Goal: Task Accomplishment & Management: Use online tool/utility

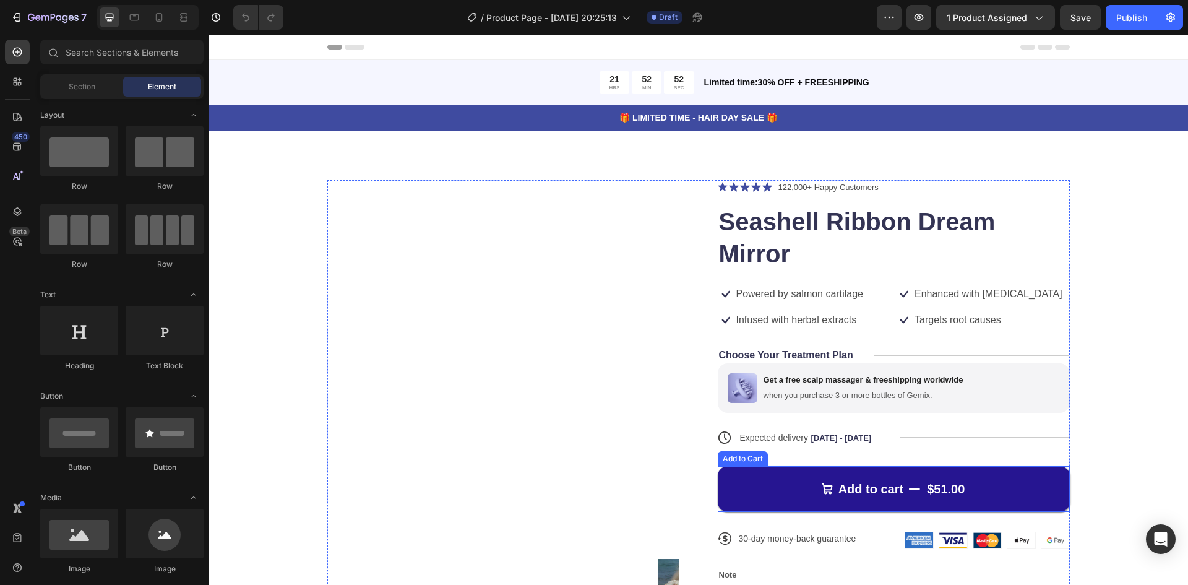
scroll to position [206, 0]
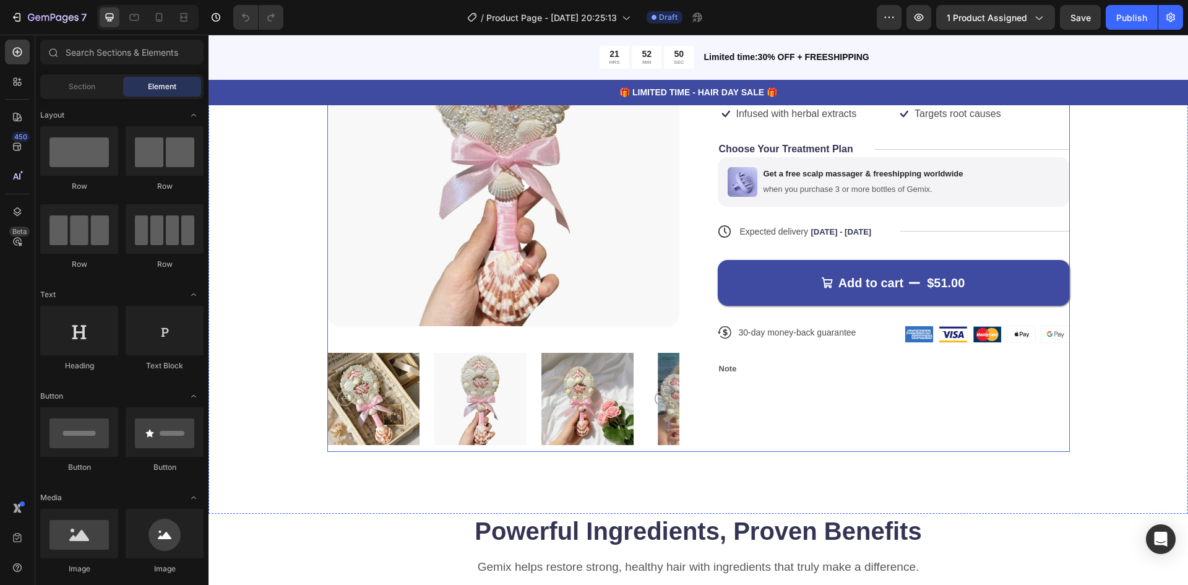
click at [777, 420] on div "Icon Icon Icon Icon Icon Icon List 122,000+ Happy Customers Text Block Row Seas…" at bounding box center [894, 213] width 352 height 478
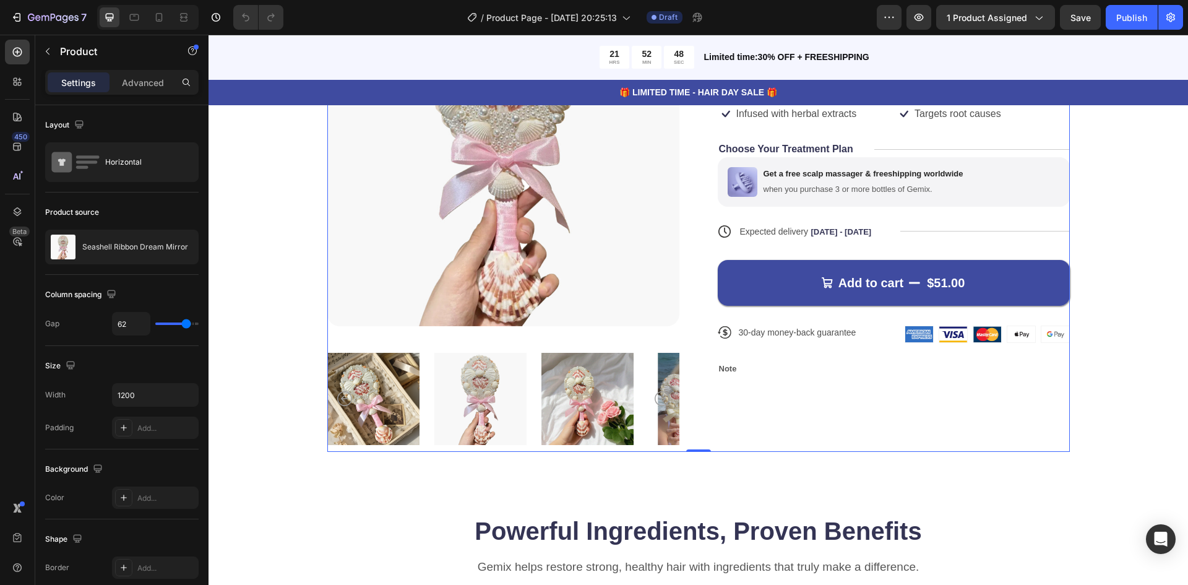
click at [683, 208] on div "Product Images Icon Icon Icon Icon Icon Icon List 122,000+ Happy Customers Text…" at bounding box center [698, 213] width 743 height 478
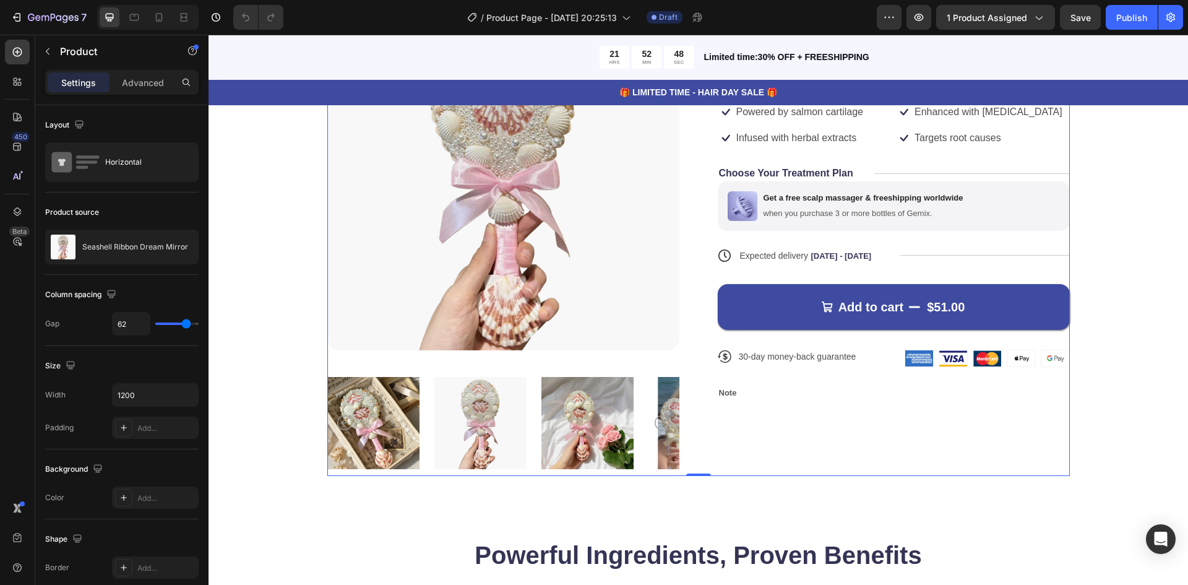
scroll to position [0, 0]
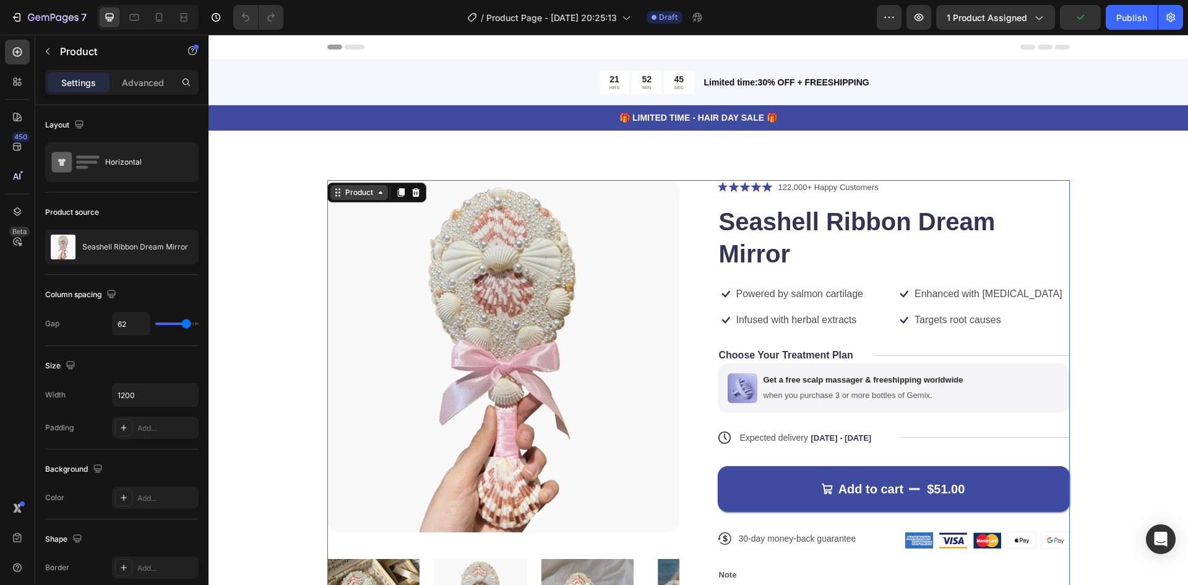
click at [347, 194] on div "Product" at bounding box center [359, 192] width 33 height 11
click at [367, 197] on div "Product" at bounding box center [359, 192] width 33 height 11
click at [24, 87] on div at bounding box center [17, 81] width 25 height 25
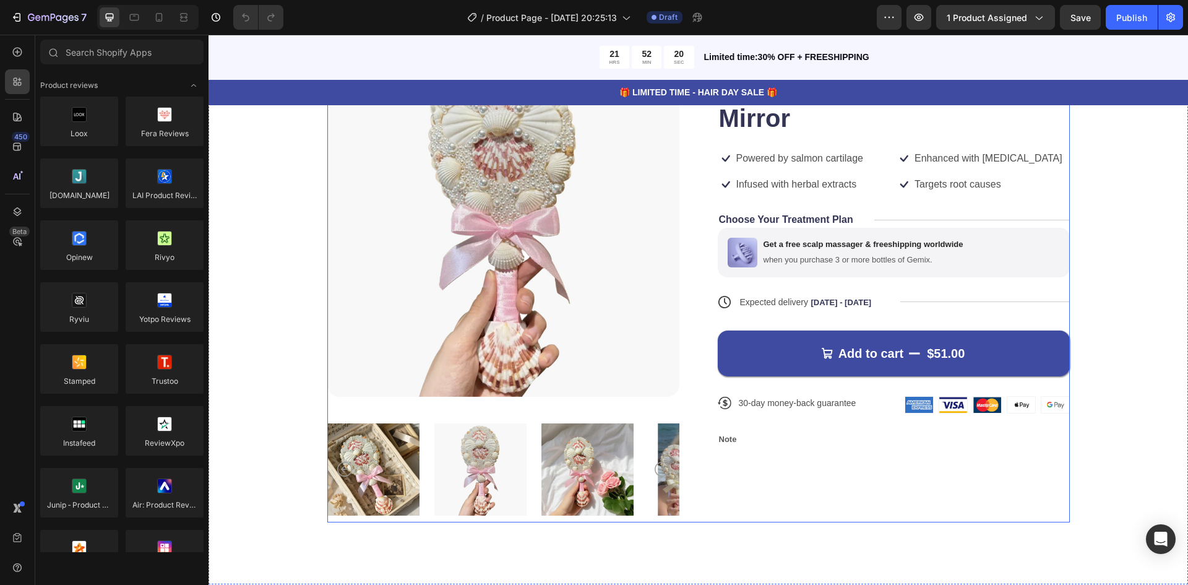
scroll to position [206, 0]
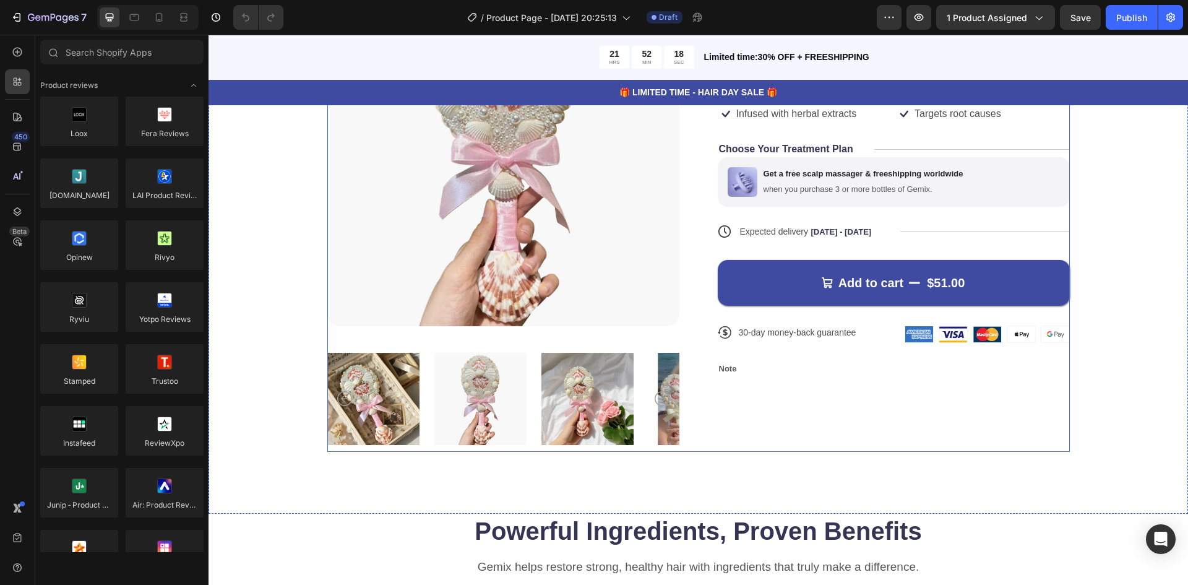
click at [853, 414] on div "Icon Icon Icon Icon Icon Icon List 122,000+ Happy Customers Text Block Row Seas…" at bounding box center [894, 213] width 352 height 478
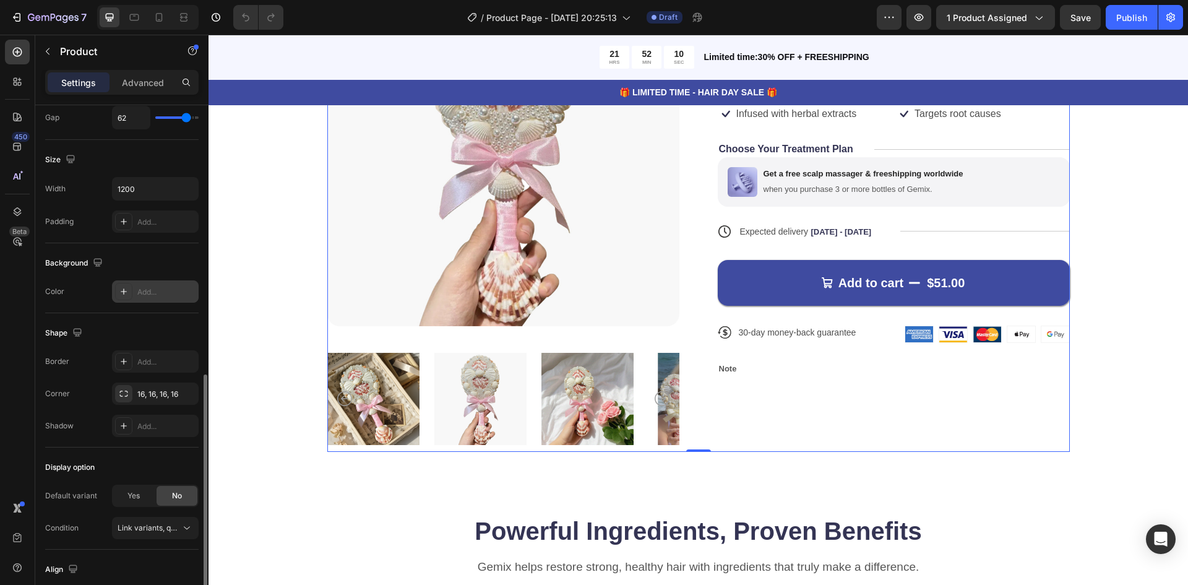
scroll to position [290, 0]
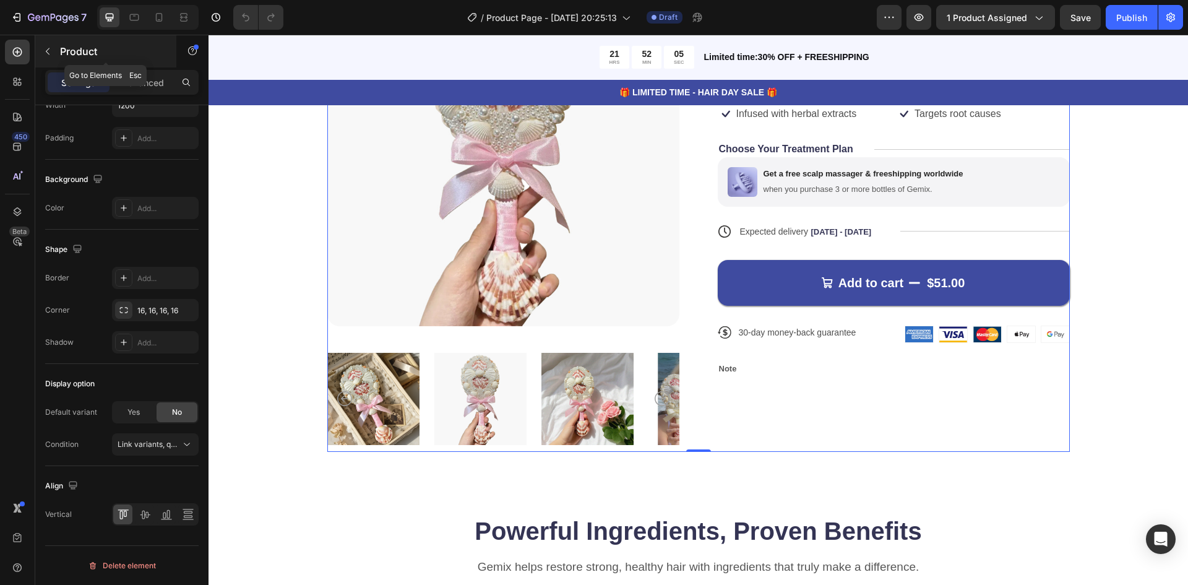
click at [95, 51] on p "Product" at bounding box center [112, 51] width 105 height 15
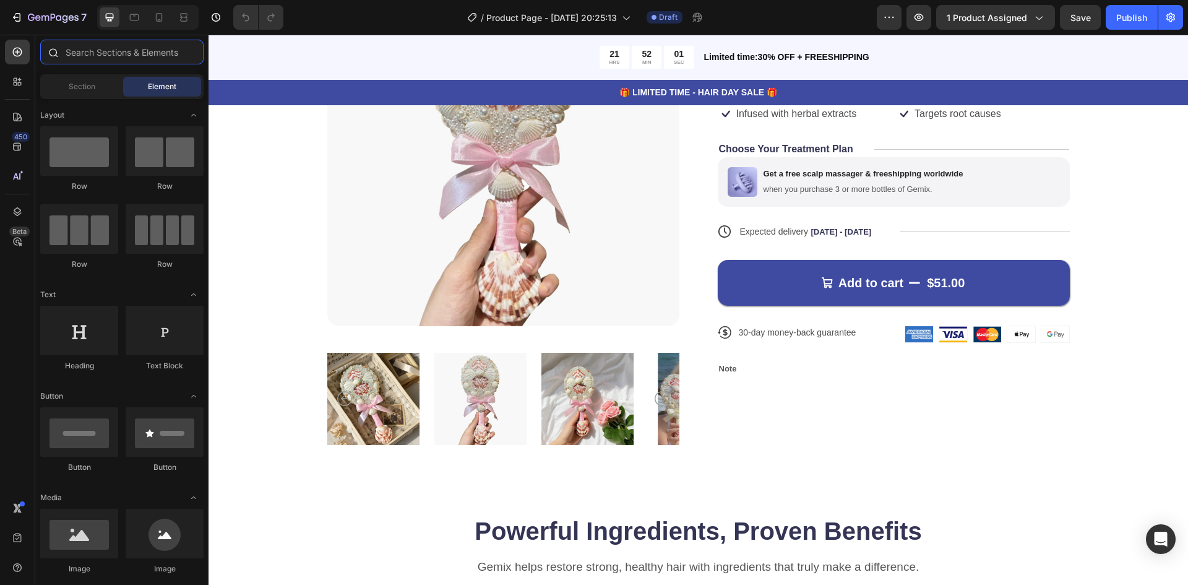
click at [112, 55] on input "text" at bounding box center [121, 52] width 163 height 25
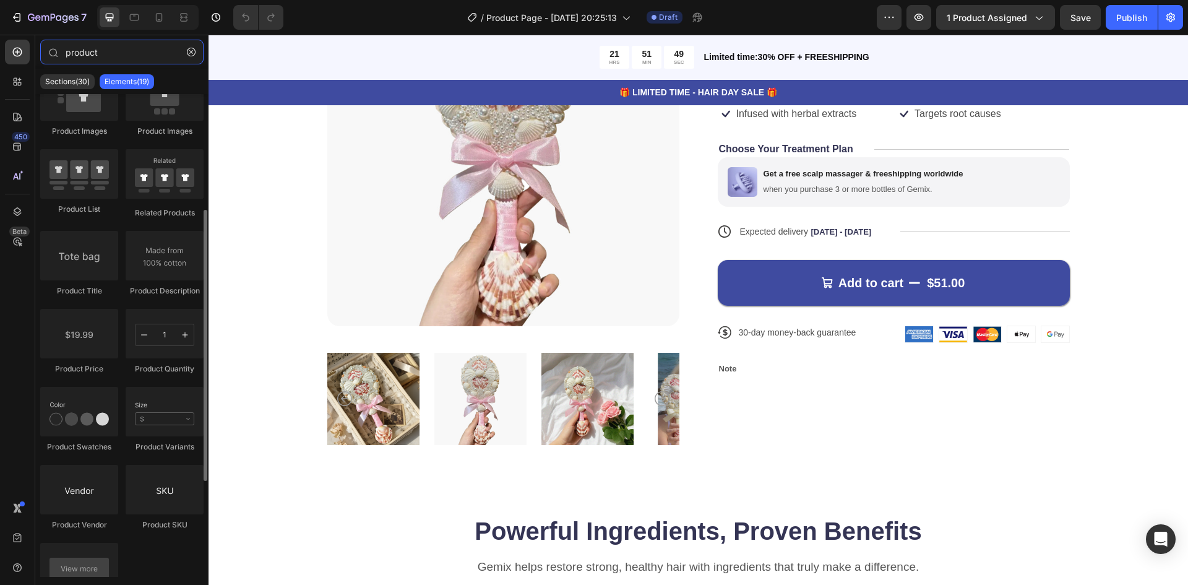
scroll to position [376, 0]
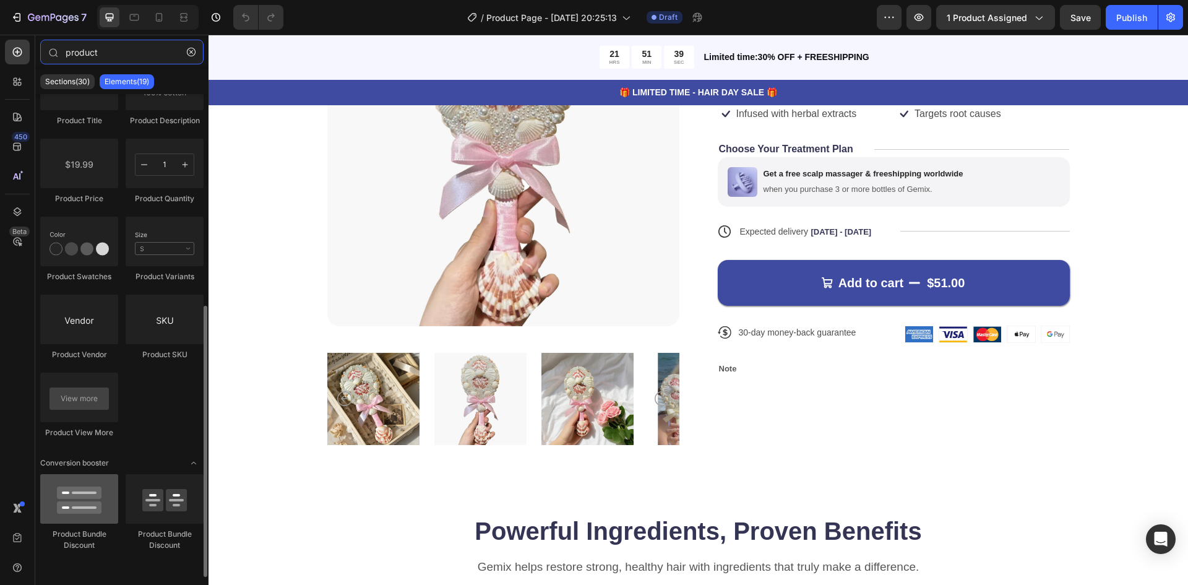
type input "product"
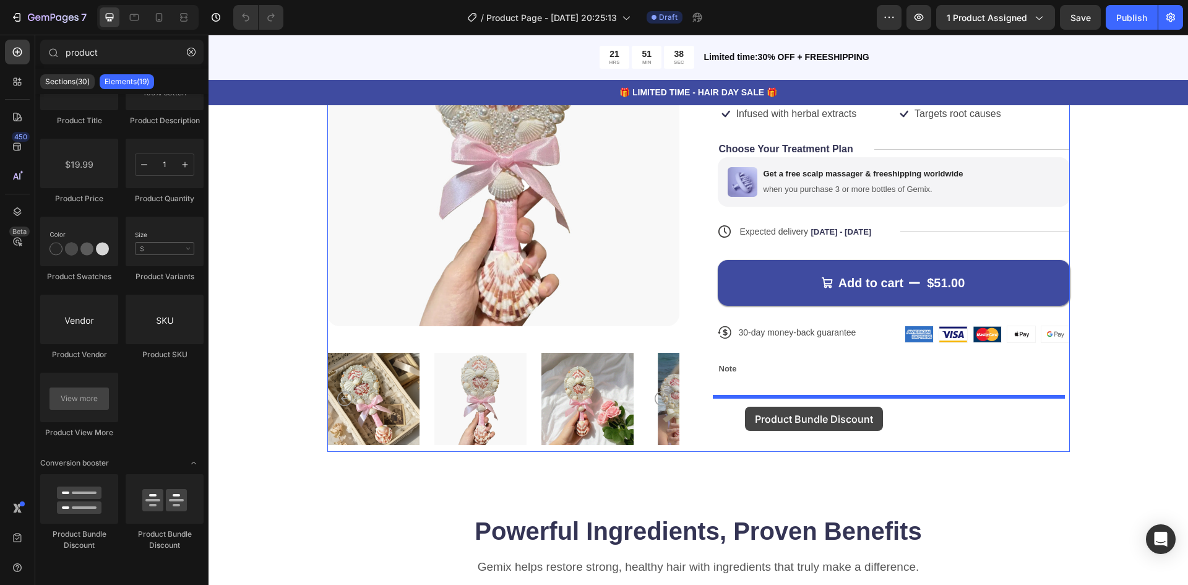
drag, startPoint x: 274, startPoint y: 550, endPoint x: 745, endPoint y: 407, distance: 492.4
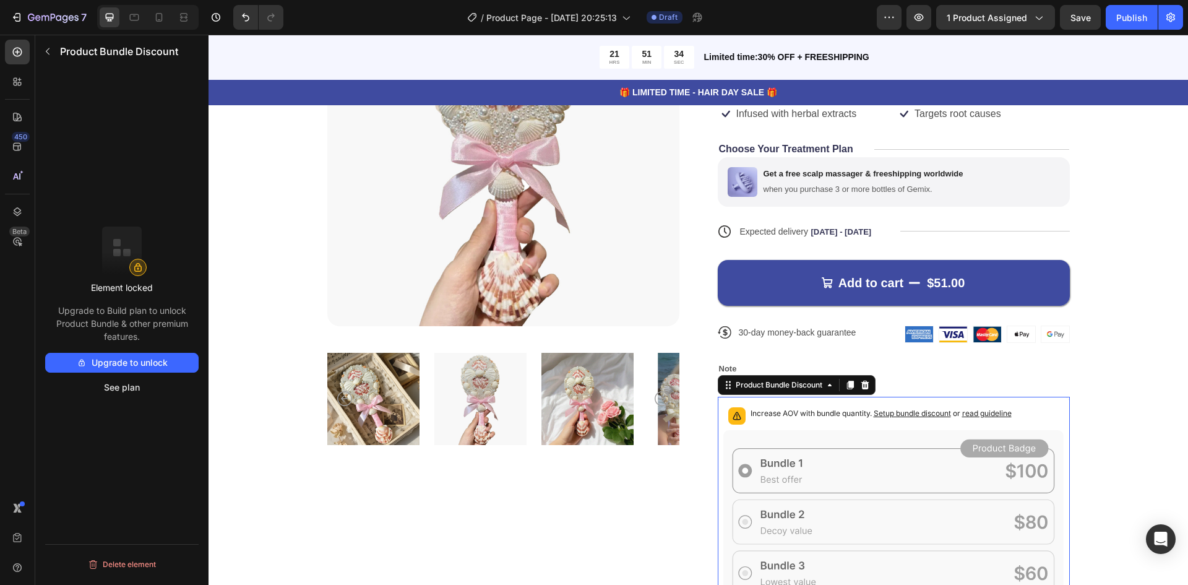
scroll to position [413, 0]
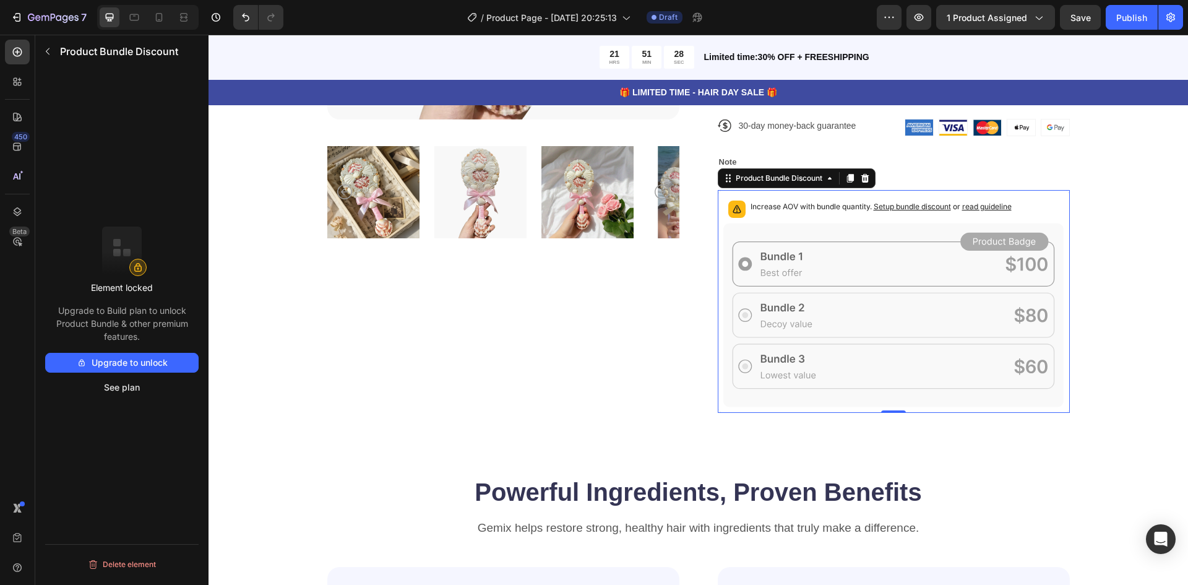
click at [823, 259] on icon at bounding box center [893, 315] width 341 height 184
drag, startPoint x: 114, startPoint y: 385, endPoint x: 148, endPoint y: 394, distance: 35.3
click at [148, 394] on button "See plan" at bounding box center [121, 388] width 153 height 20
click at [45, 44] on button "button" at bounding box center [48, 51] width 20 height 20
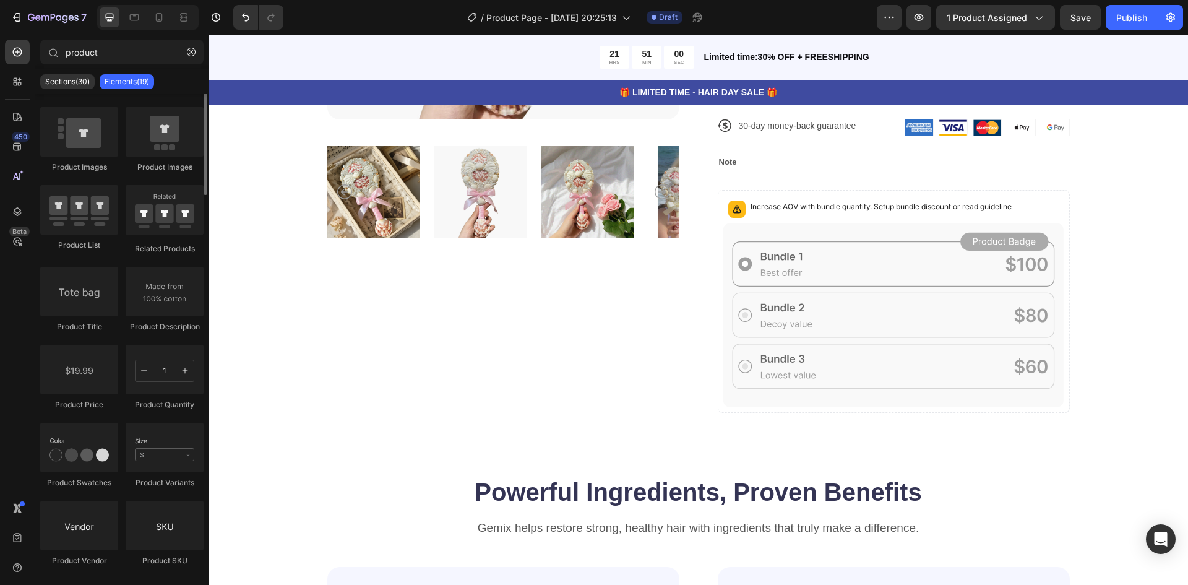
scroll to position [0, 0]
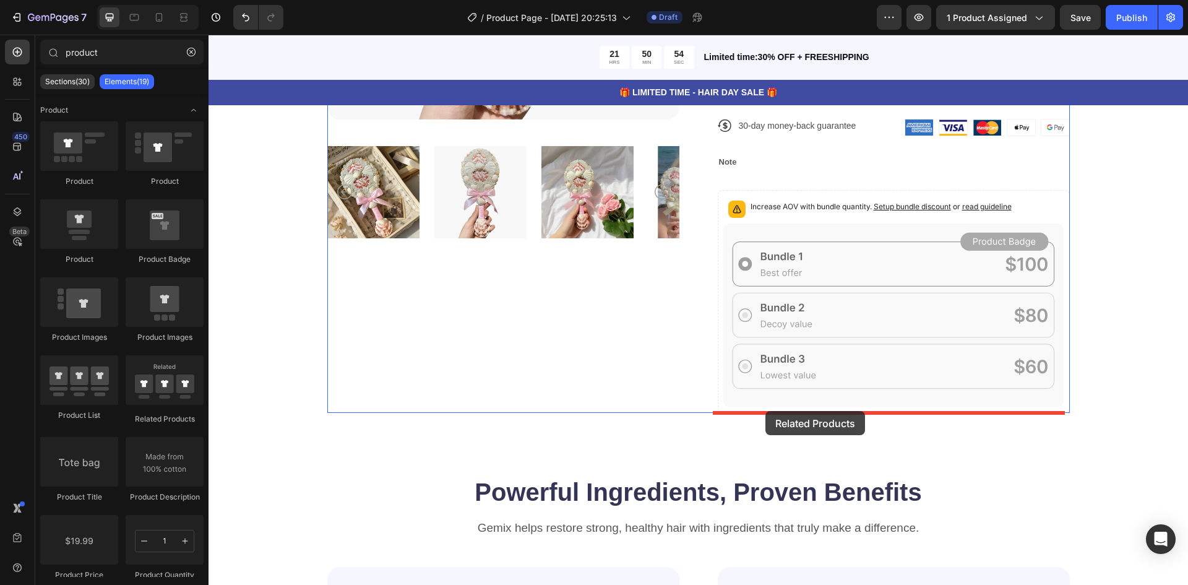
drag, startPoint x: 352, startPoint y: 386, endPoint x: 766, endPoint y: 411, distance: 414.2
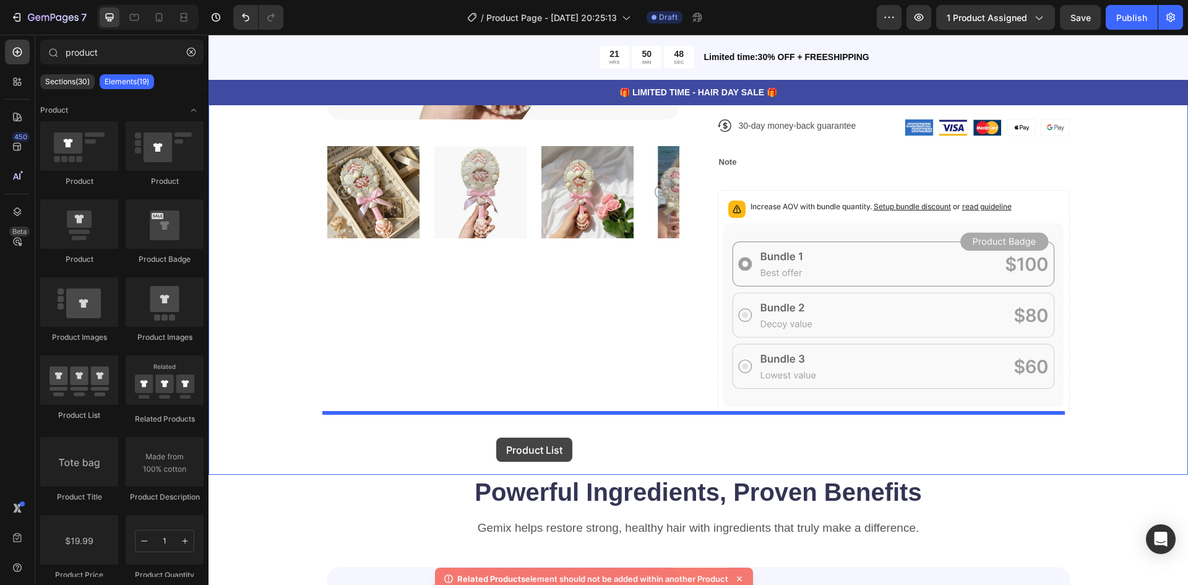
drag, startPoint x: 298, startPoint y: 422, endPoint x: 496, endPoint y: 438, distance: 198.7
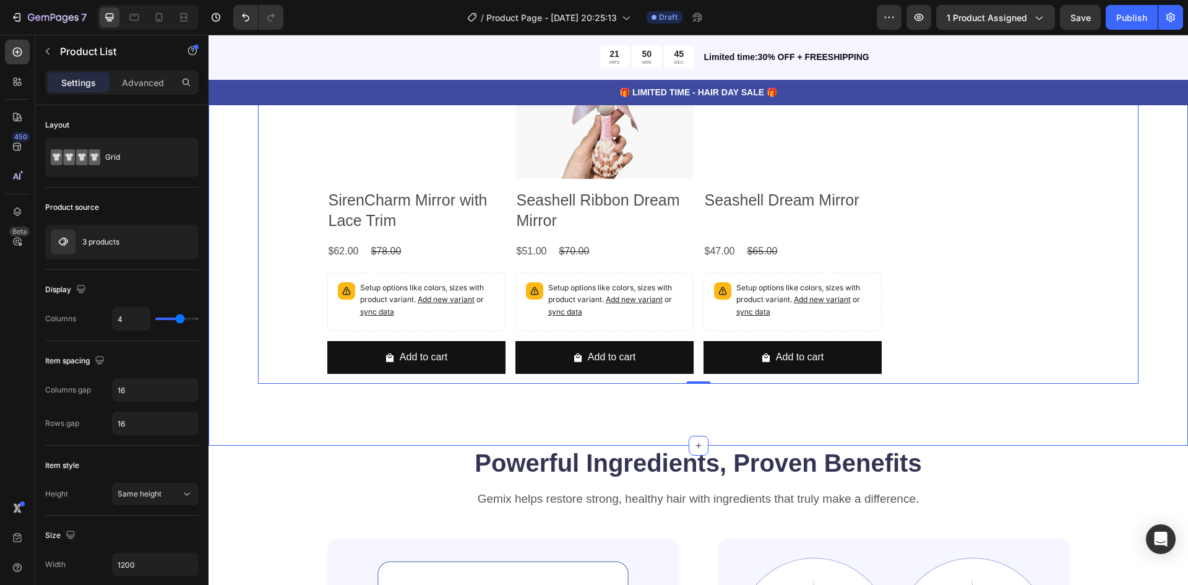
scroll to position [619, 0]
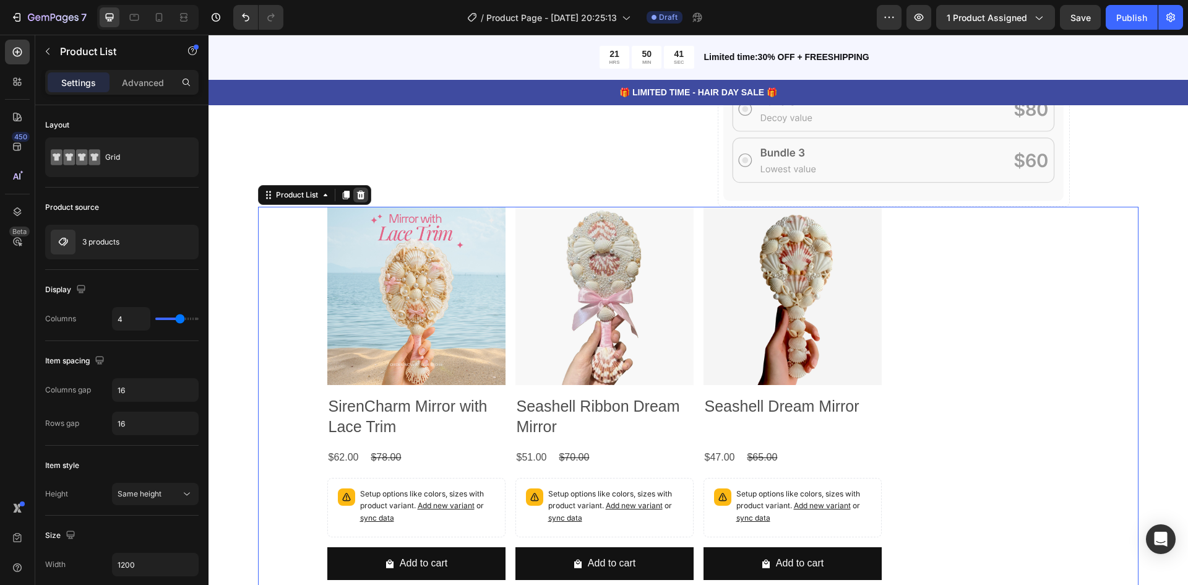
click at [362, 194] on icon at bounding box center [361, 195] width 10 height 10
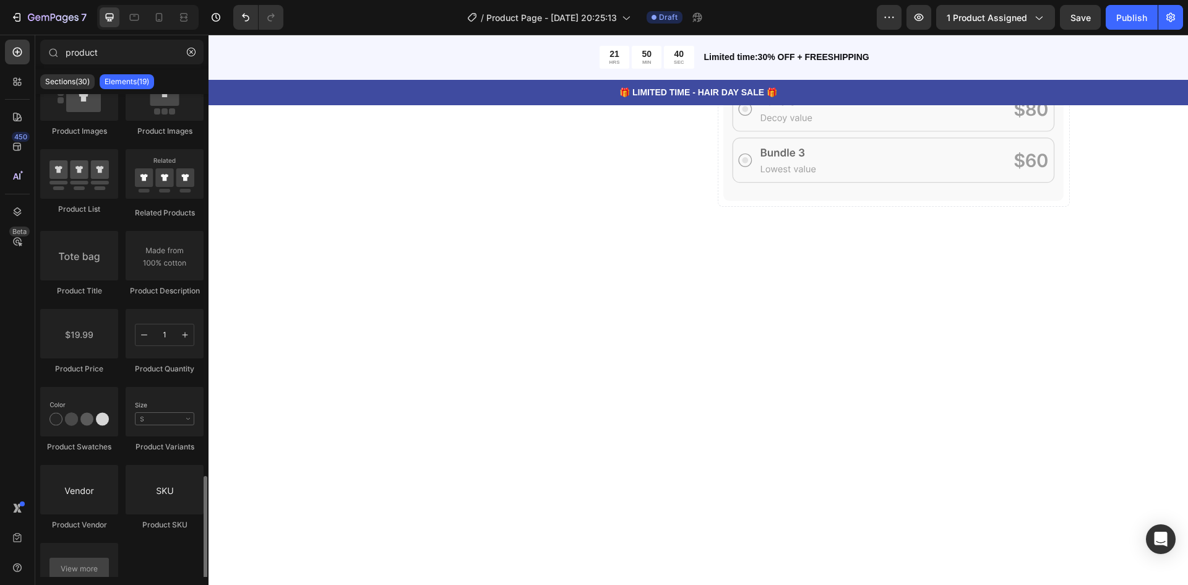
scroll to position [376, 0]
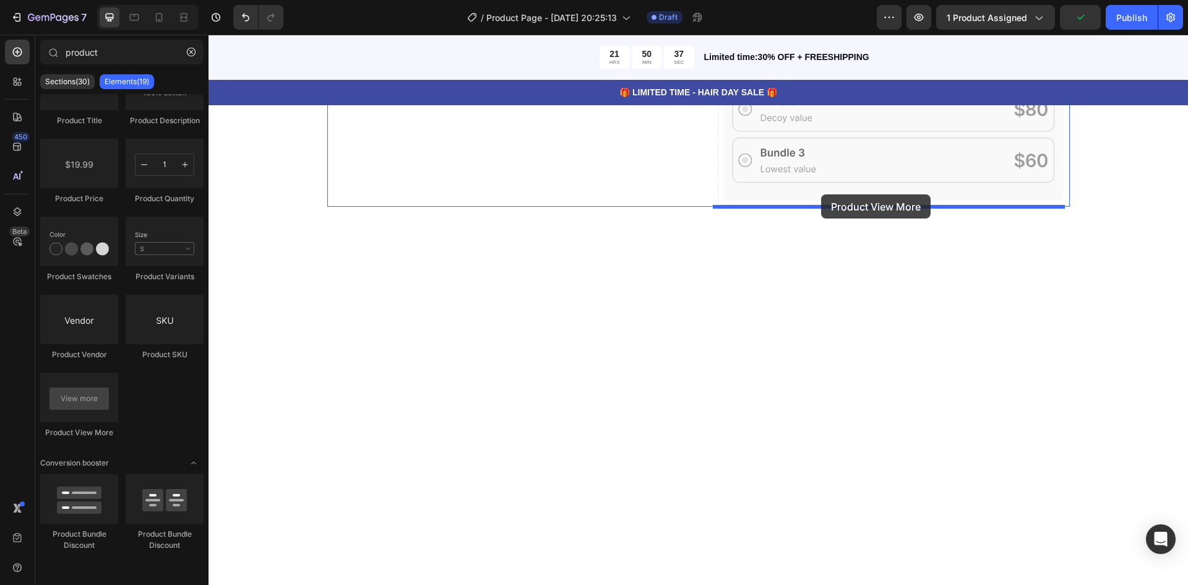
drag, startPoint x: 312, startPoint y: 454, endPoint x: 821, endPoint y: 194, distance: 571.6
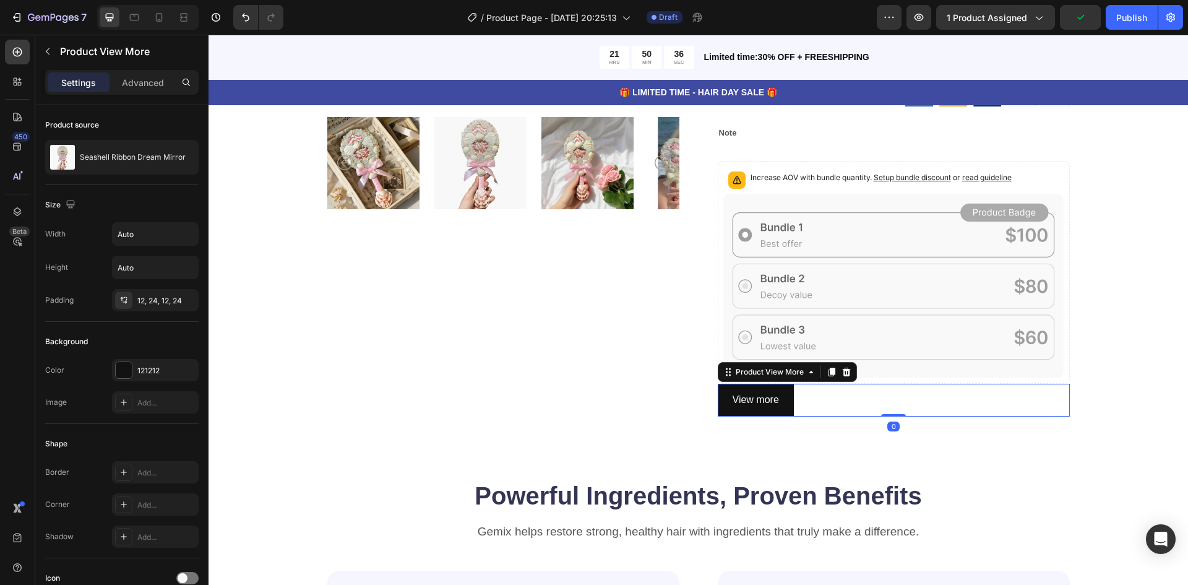
scroll to position [413, 0]
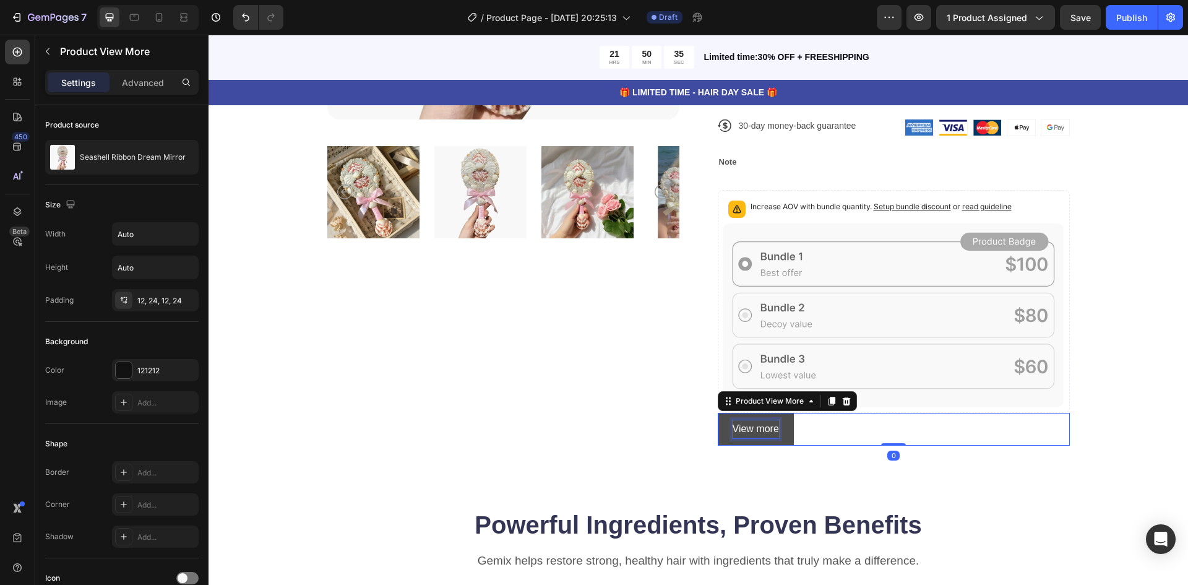
click at [741, 425] on p "View more" at bounding box center [756, 429] width 46 height 18
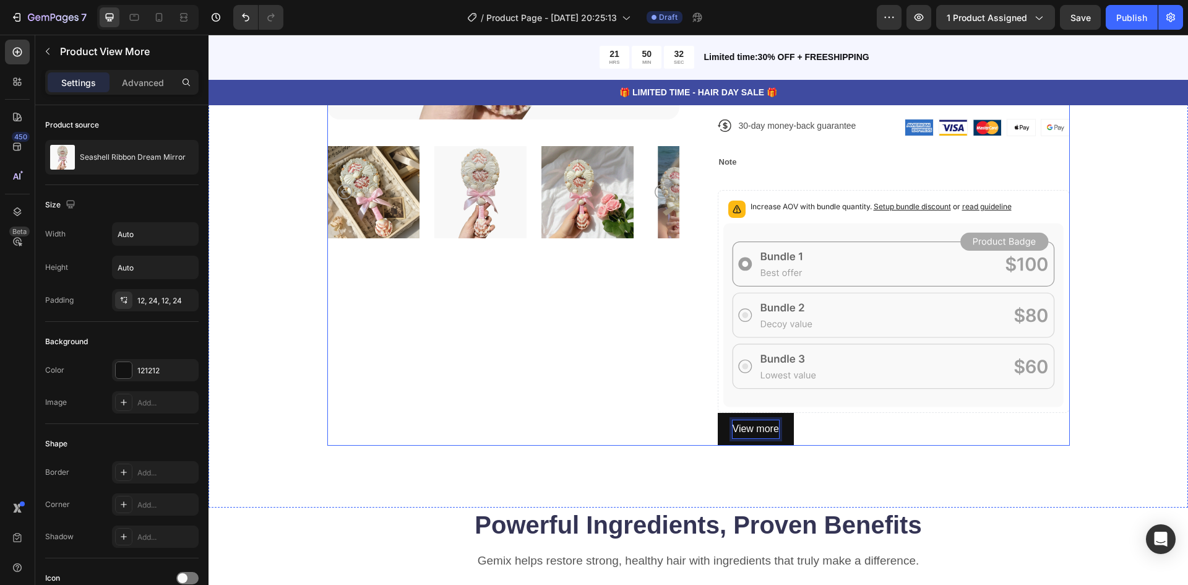
click at [576, 418] on div "Product Images" at bounding box center [503, 106] width 352 height 679
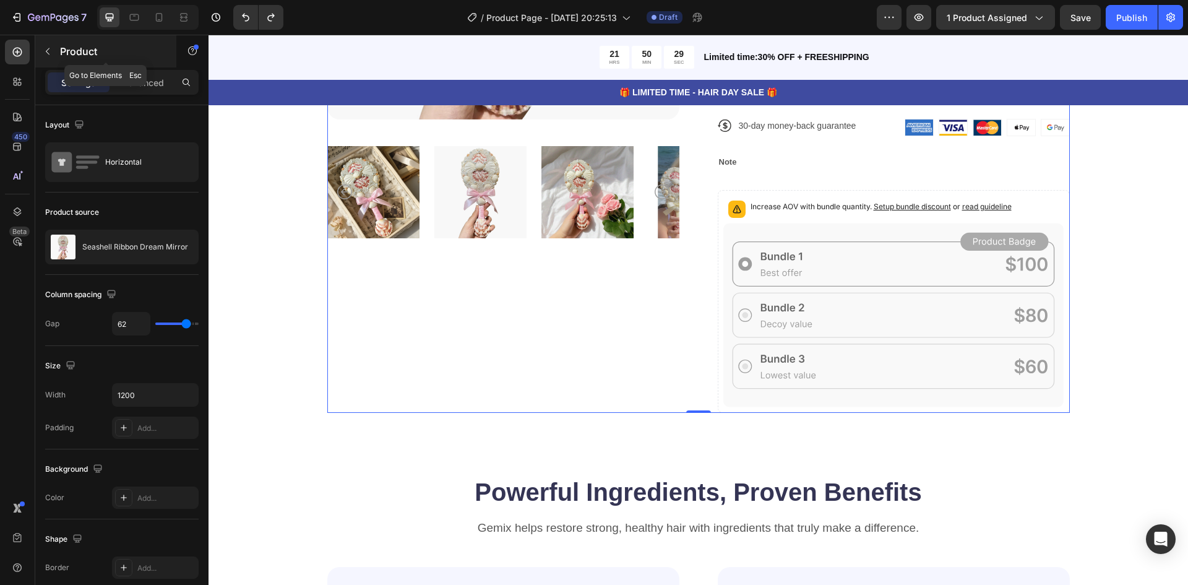
click at [44, 53] on icon "button" at bounding box center [48, 51] width 10 height 10
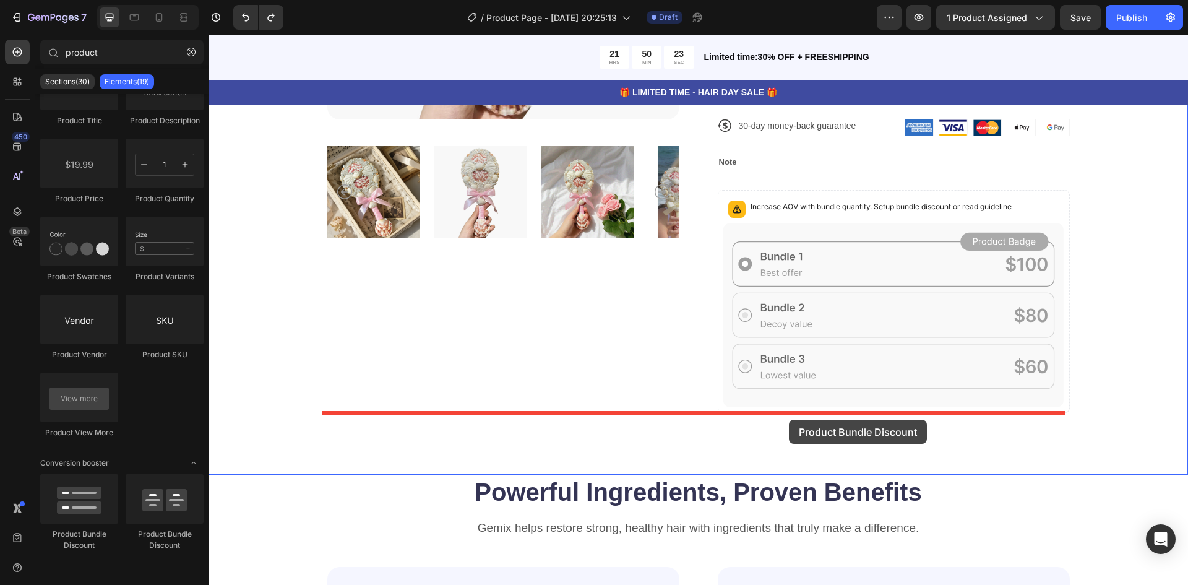
drag, startPoint x: 381, startPoint y: 550, endPoint x: 789, endPoint y: 420, distance: 428.8
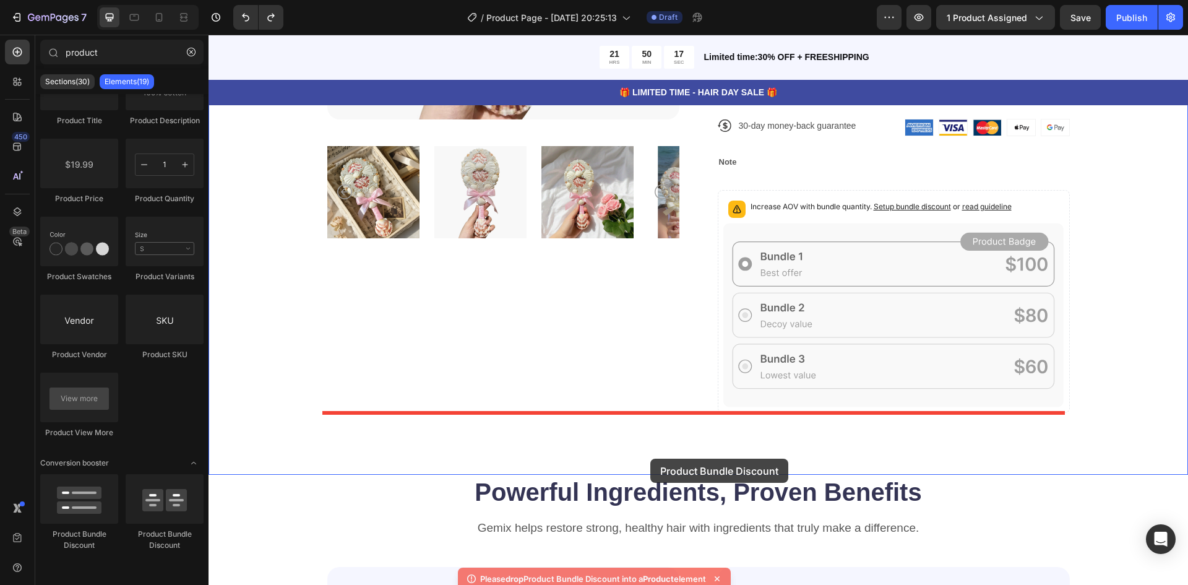
drag, startPoint x: 410, startPoint y: 550, endPoint x: 650, endPoint y: 459, distance: 256.8
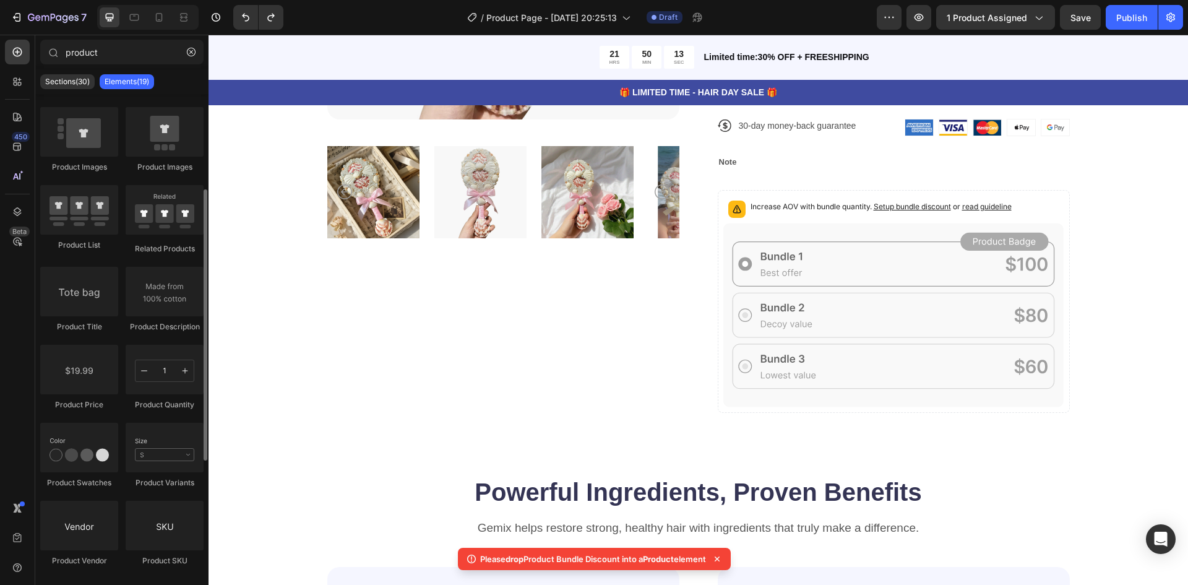
scroll to position [376, 0]
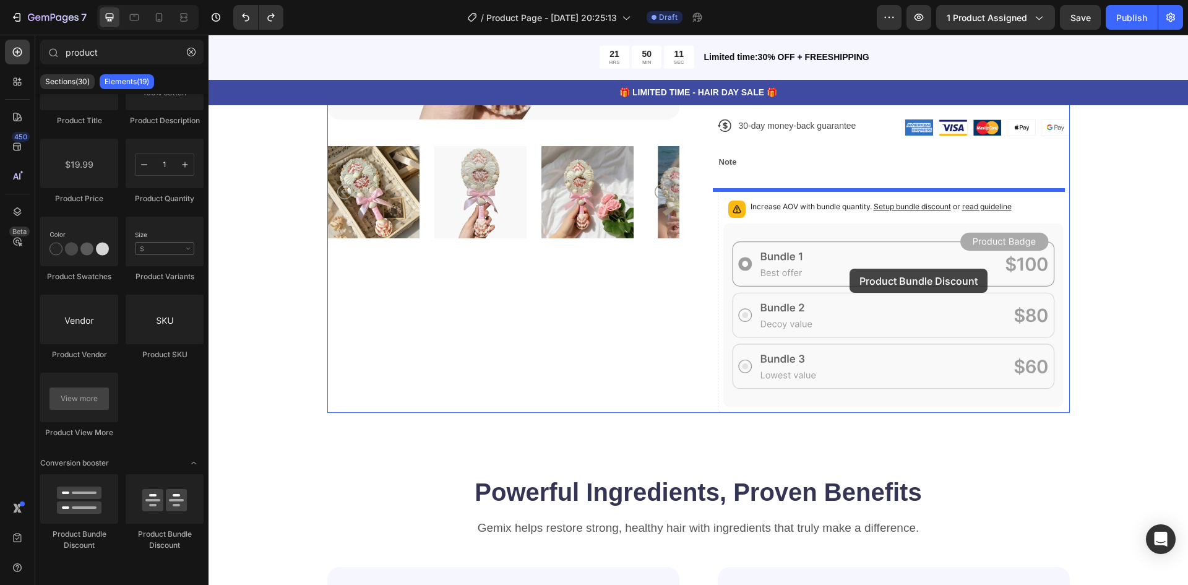
drag, startPoint x: 376, startPoint y: 567, endPoint x: 850, endPoint y: 269, distance: 560.1
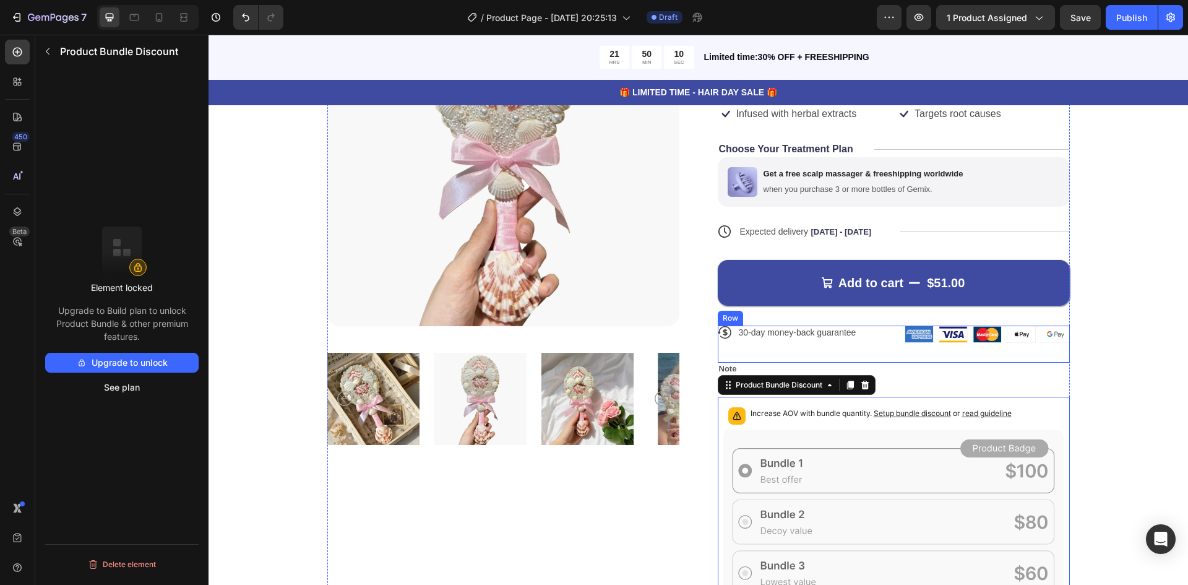
scroll to position [413, 0]
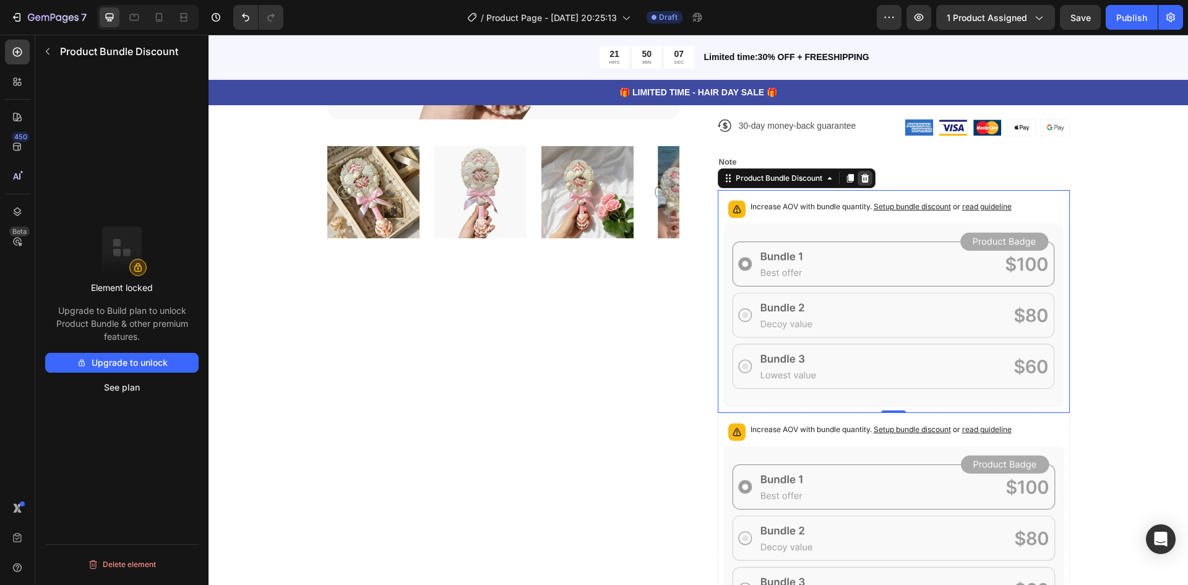
click at [867, 176] on div at bounding box center [865, 178] width 15 height 15
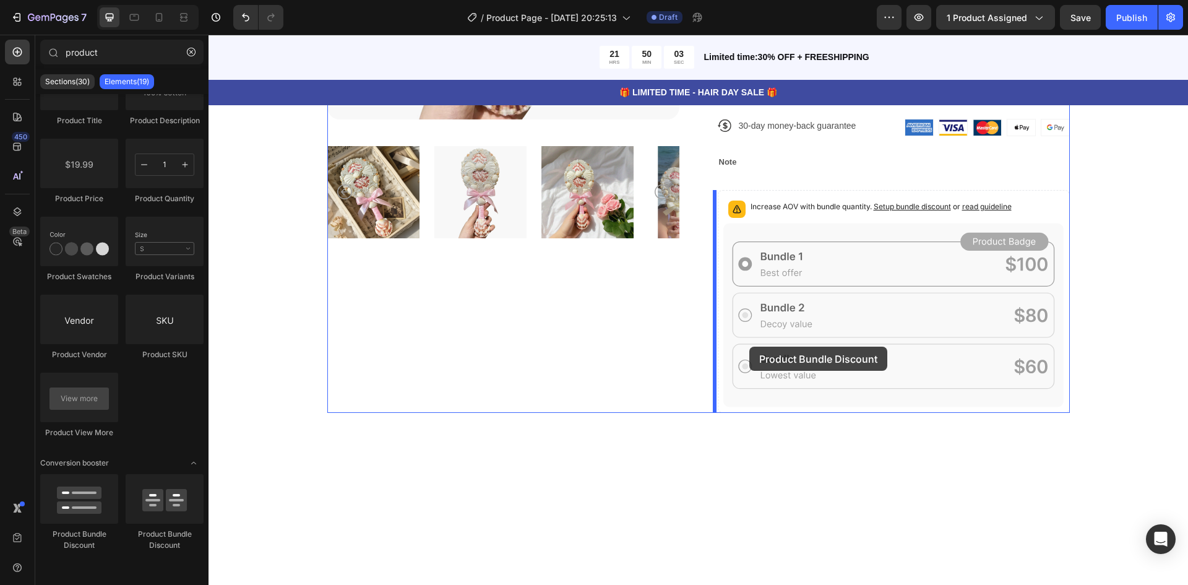
drag, startPoint x: 514, startPoint y: 404, endPoint x: 749, endPoint y: 347, distance: 242.7
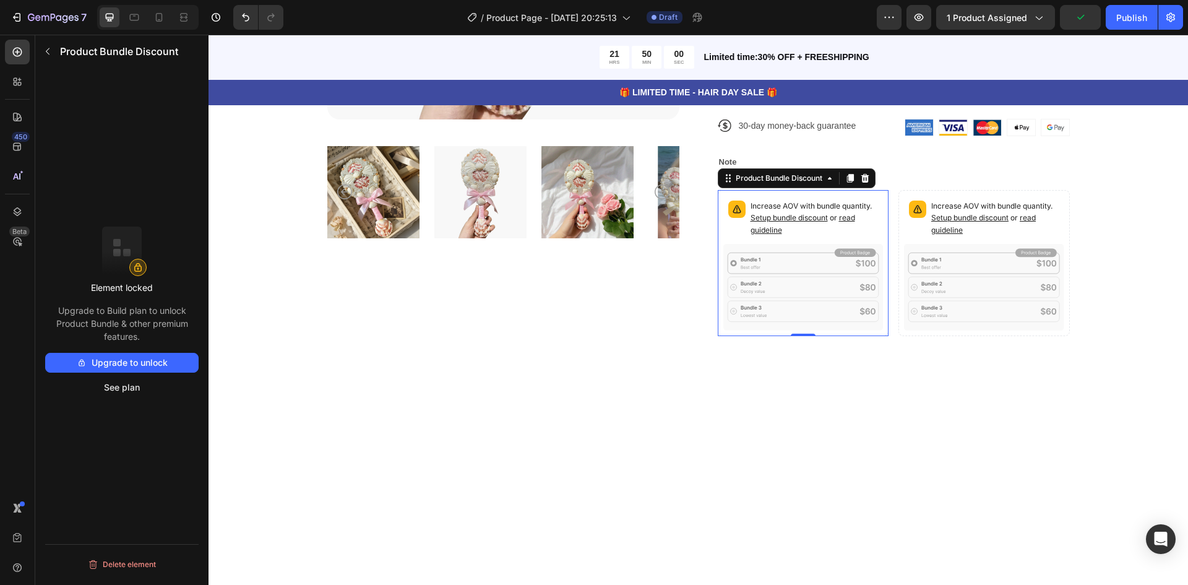
click at [801, 262] on icon at bounding box center [803, 287] width 160 height 87
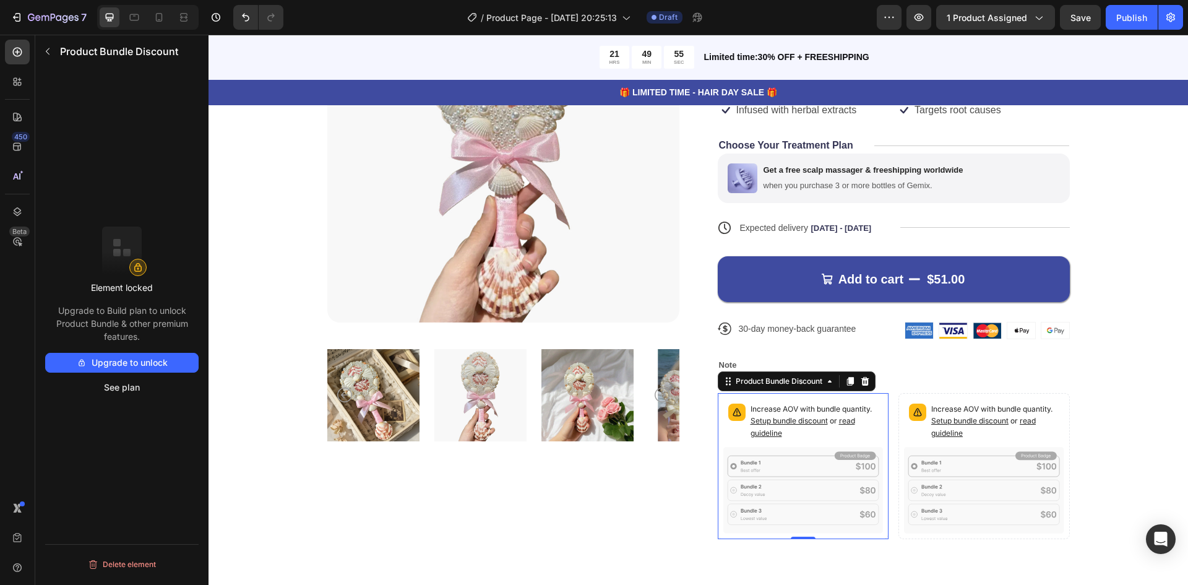
scroll to position [206, 0]
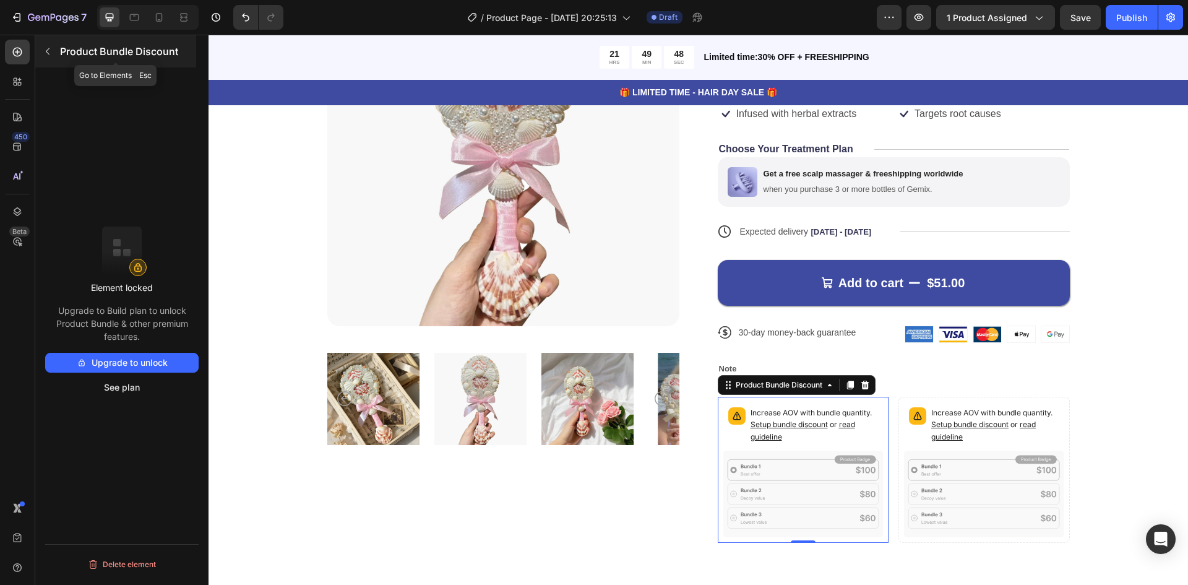
click at [46, 48] on icon "button" at bounding box center [48, 51] width 10 height 10
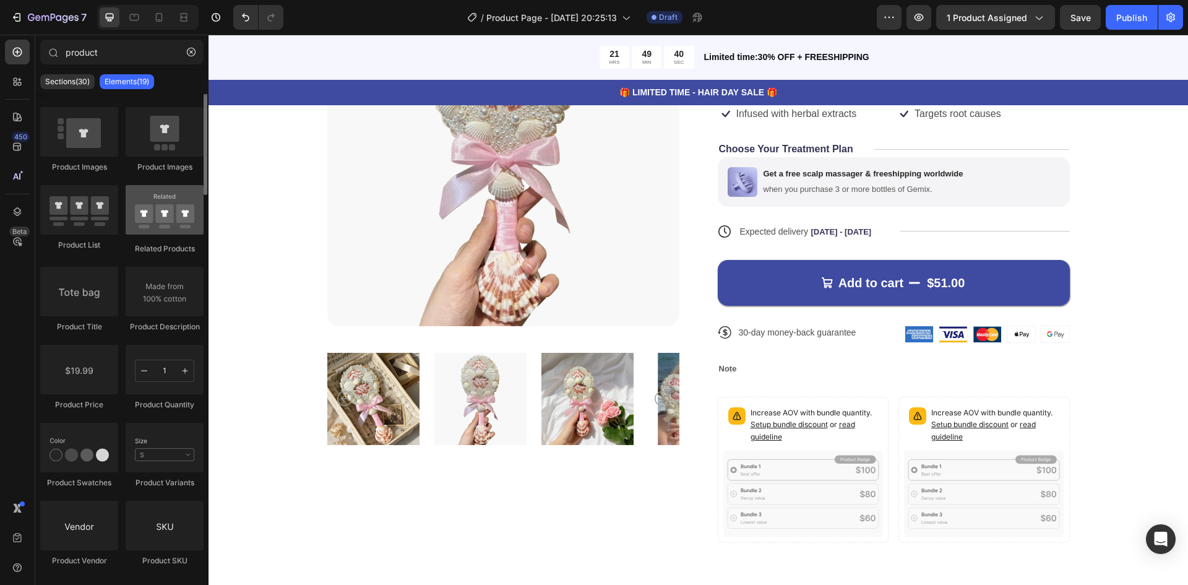
scroll to position [0, 0]
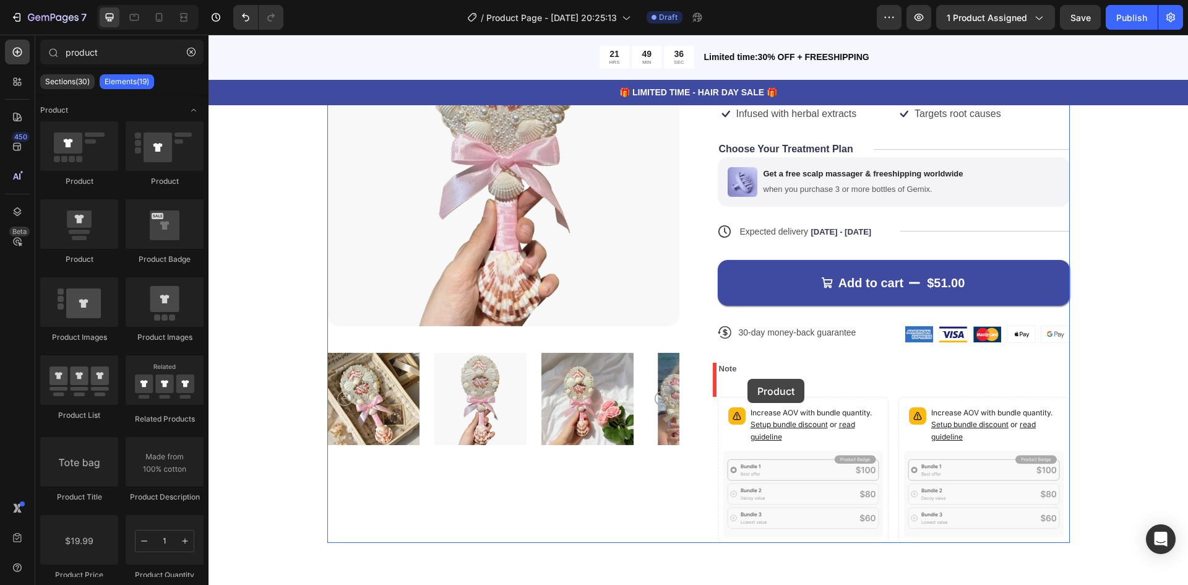
drag, startPoint x: 292, startPoint y: 272, endPoint x: 748, endPoint y: 379, distance: 468.4
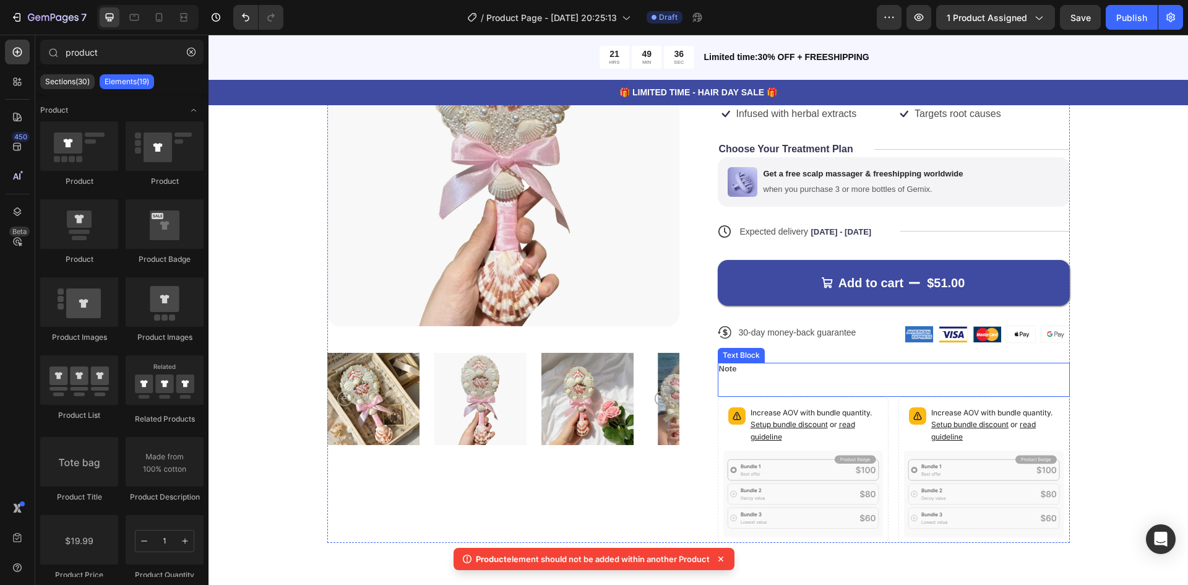
scroll to position [413, 0]
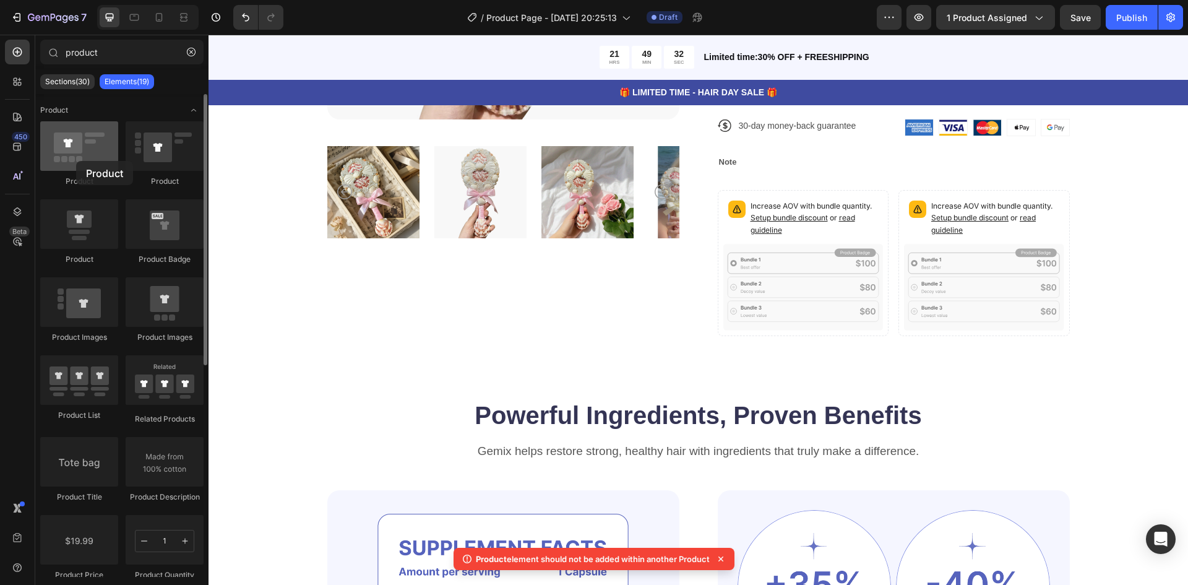
drag, startPoint x: 77, startPoint y: 155, endPoint x: 76, endPoint y: 161, distance: 6.2
click at [76, 161] on div at bounding box center [79, 146] width 78 height 50
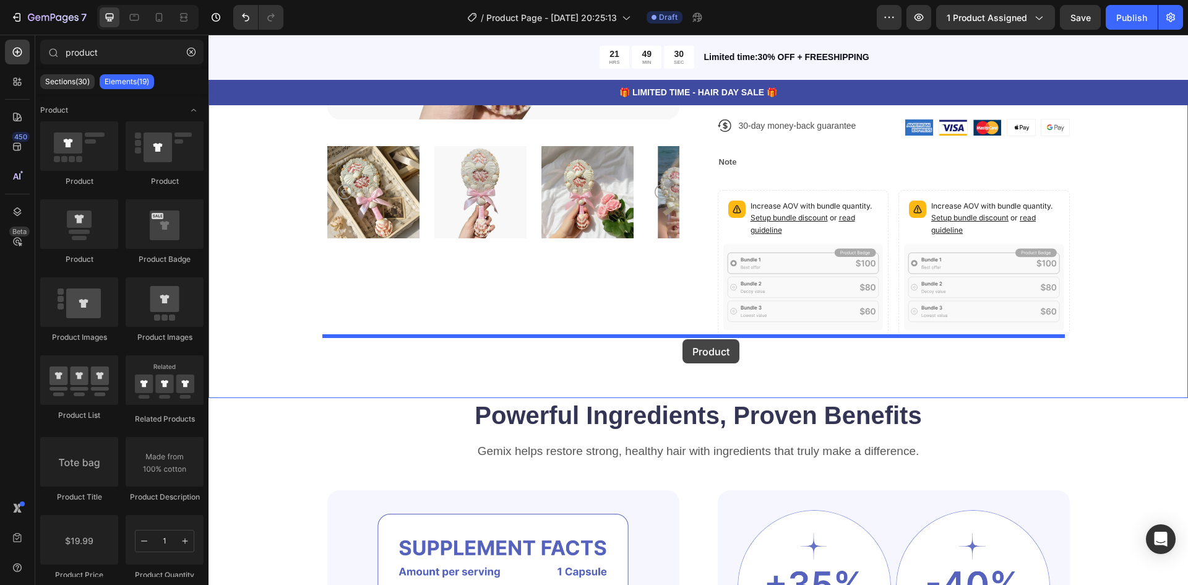
drag, startPoint x: 295, startPoint y: 283, endPoint x: 683, endPoint y: 339, distance: 392.1
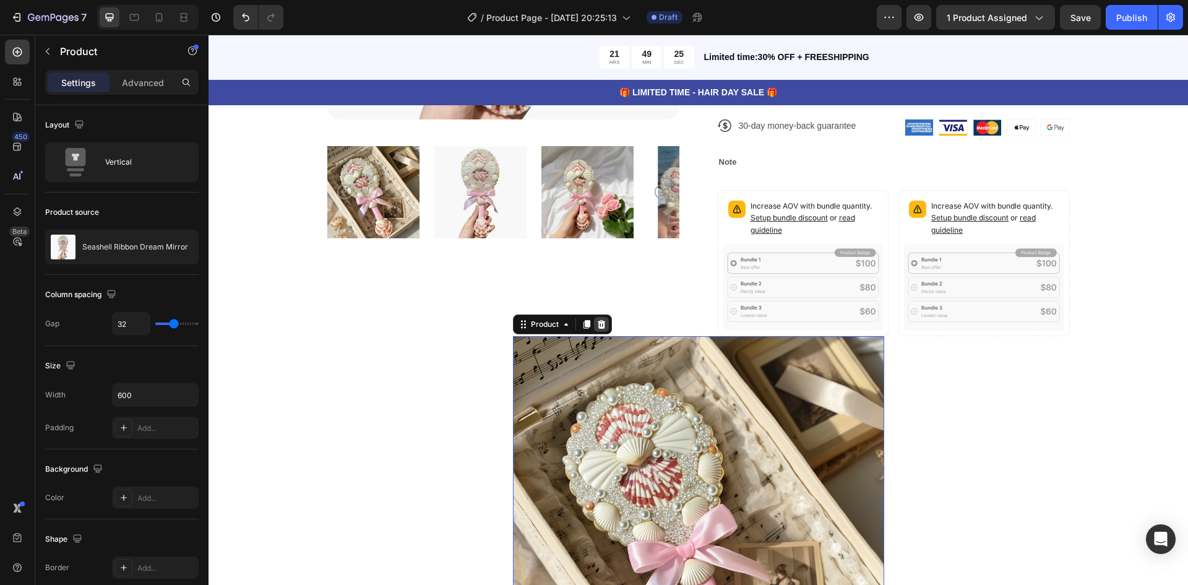
click at [597, 324] on icon at bounding box center [601, 324] width 8 height 9
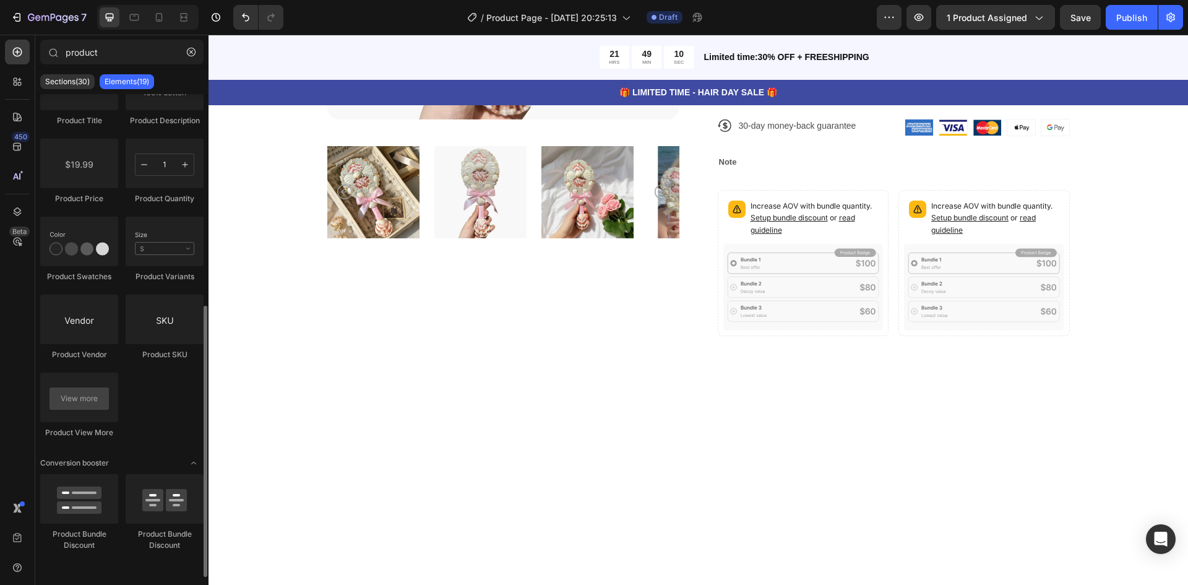
scroll to position [0, 0]
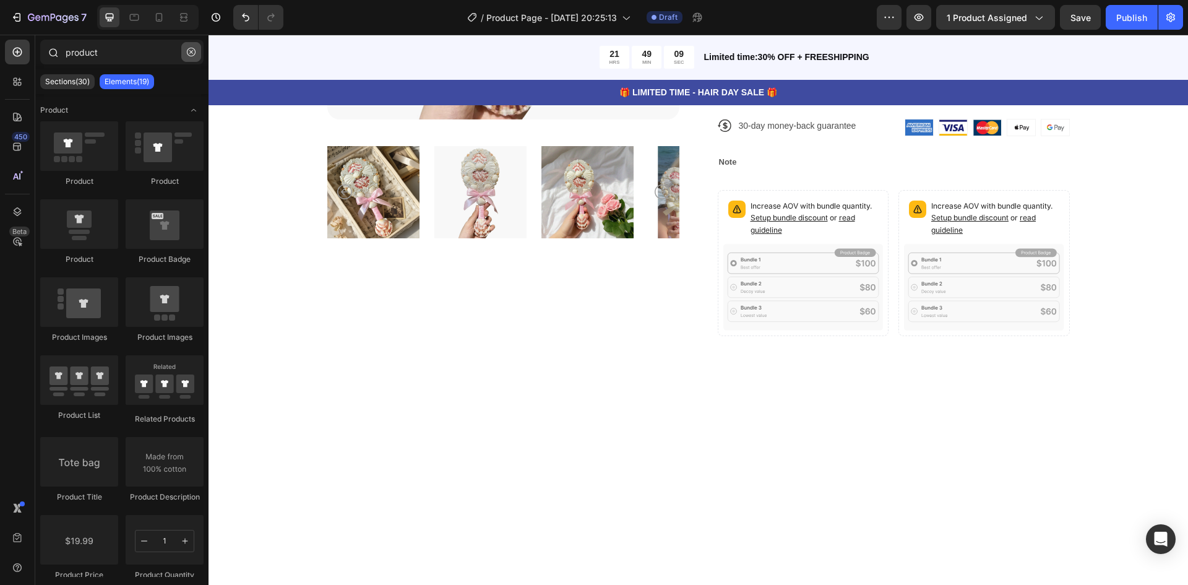
click at [193, 48] on icon "button" at bounding box center [191, 52] width 9 height 9
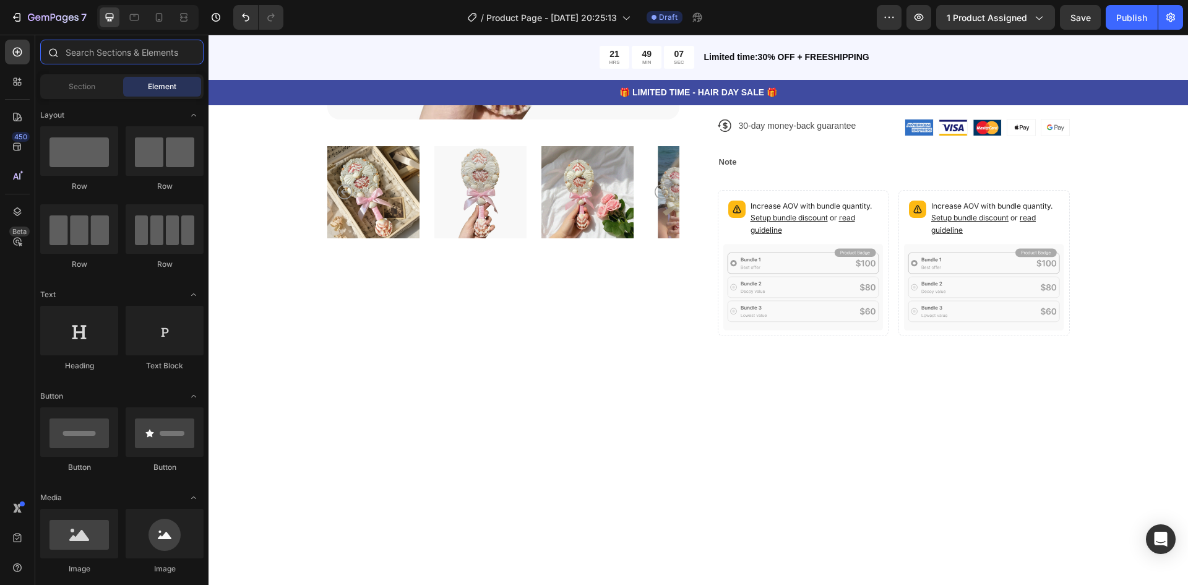
click at [168, 57] on input "text" at bounding box center [121, 52] width 163 height 25
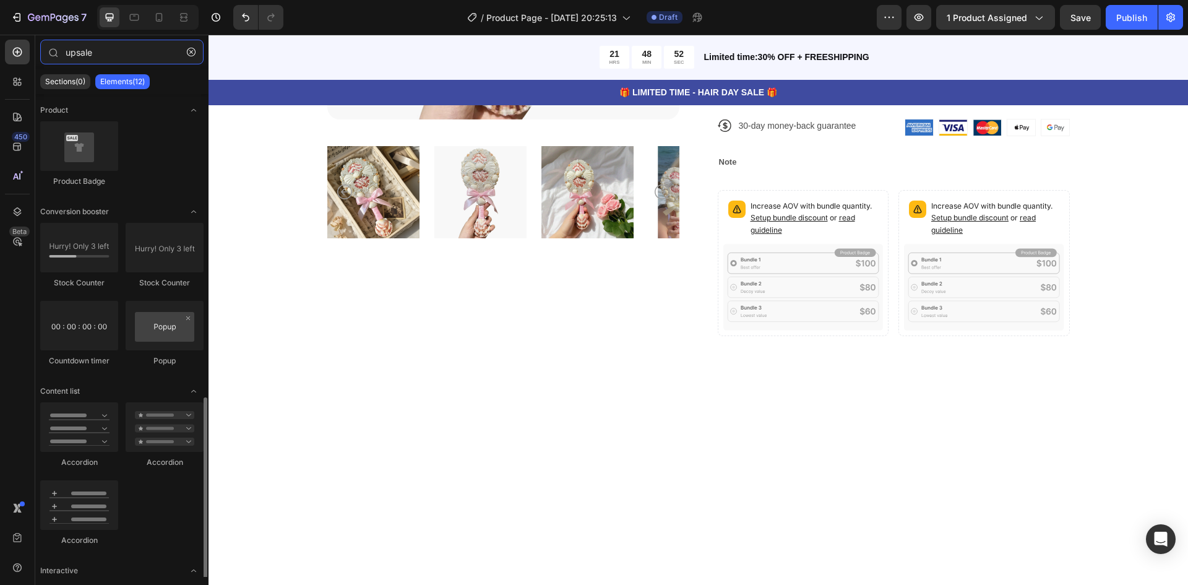
scroll to position [175, 0]
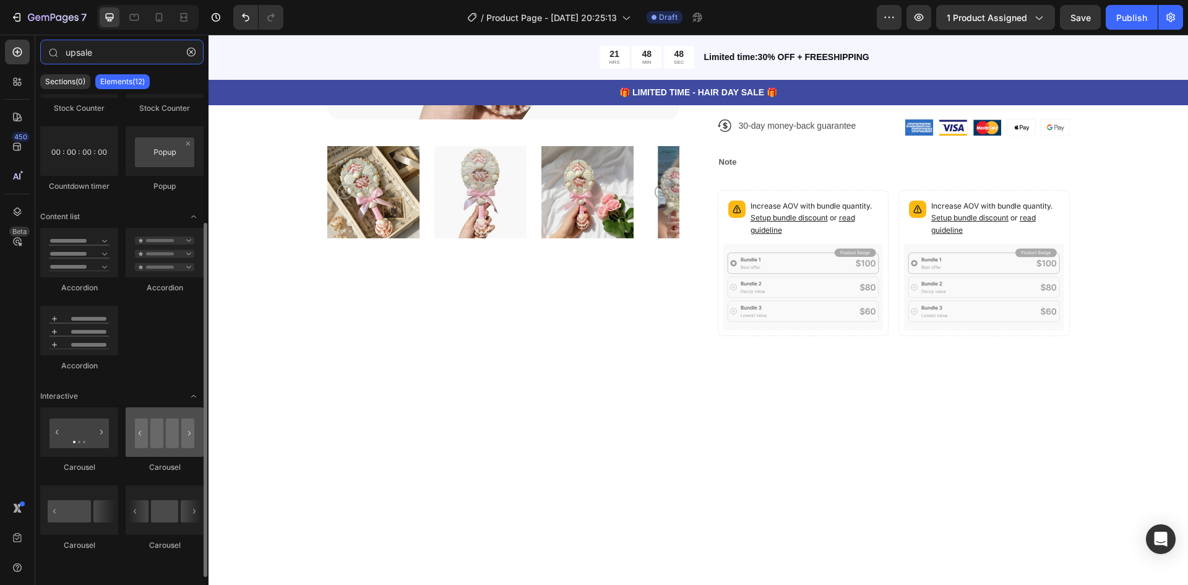
type input "upsale"
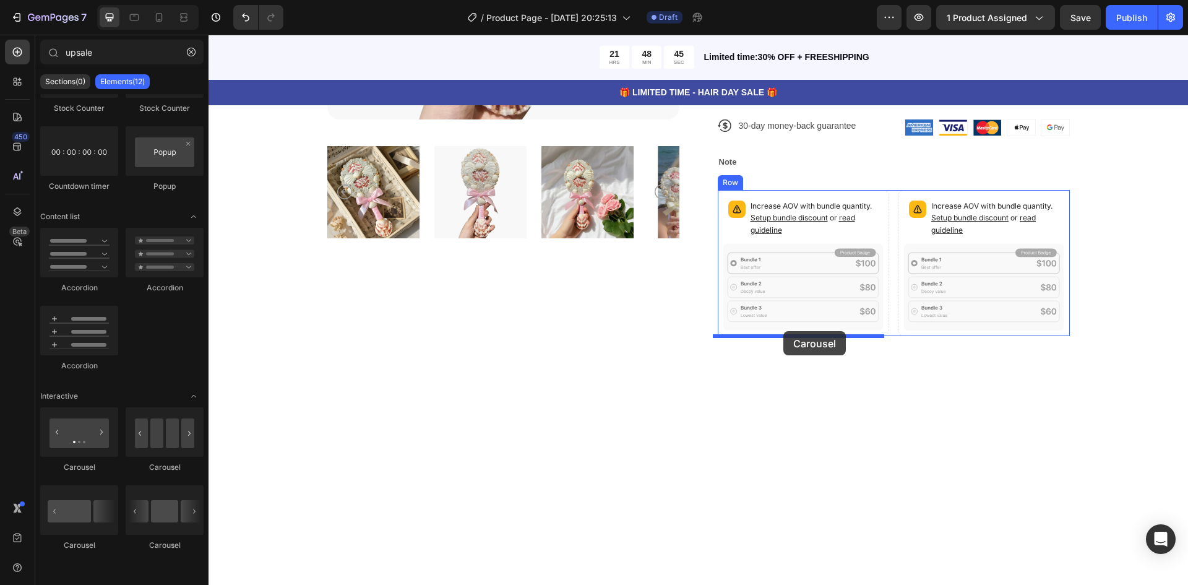
drag, startPoint x: 361, startPoint y: 477, endPoint x: 784, endPoint y: 331, distance: 446.6
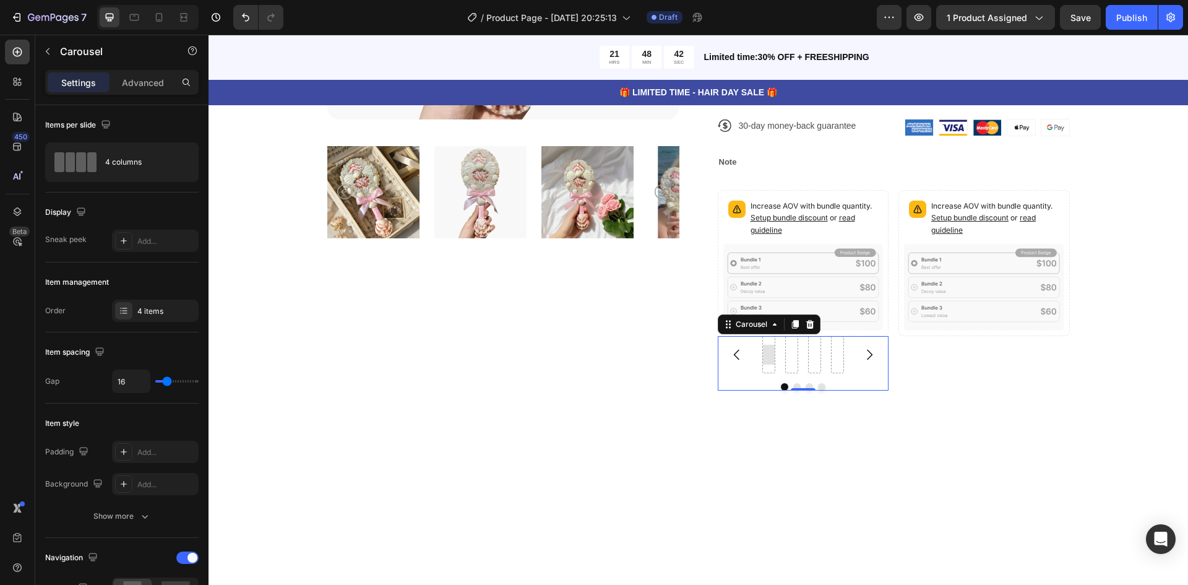
click at [764, 362] on div at bounding box center [769, 355] width 20 height 20
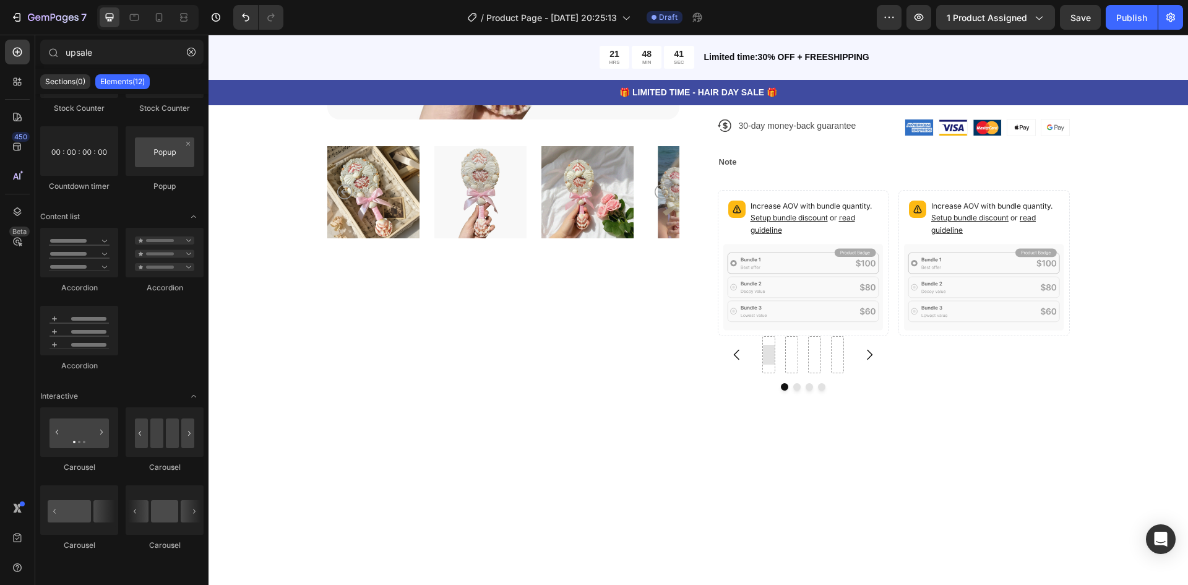
click at [764, 362] on div at bounding box center [769, 355] width 20 height 20
click at [782, 358] on div at bounding box center [792, 355] width 20 height 20
click at [808, 355] on div at bounding box center [815, 355] width 20 height 20
click at [852, 355] on button "Carousel Next Arrow" at bounding box center [869, 354] width 35 height 35
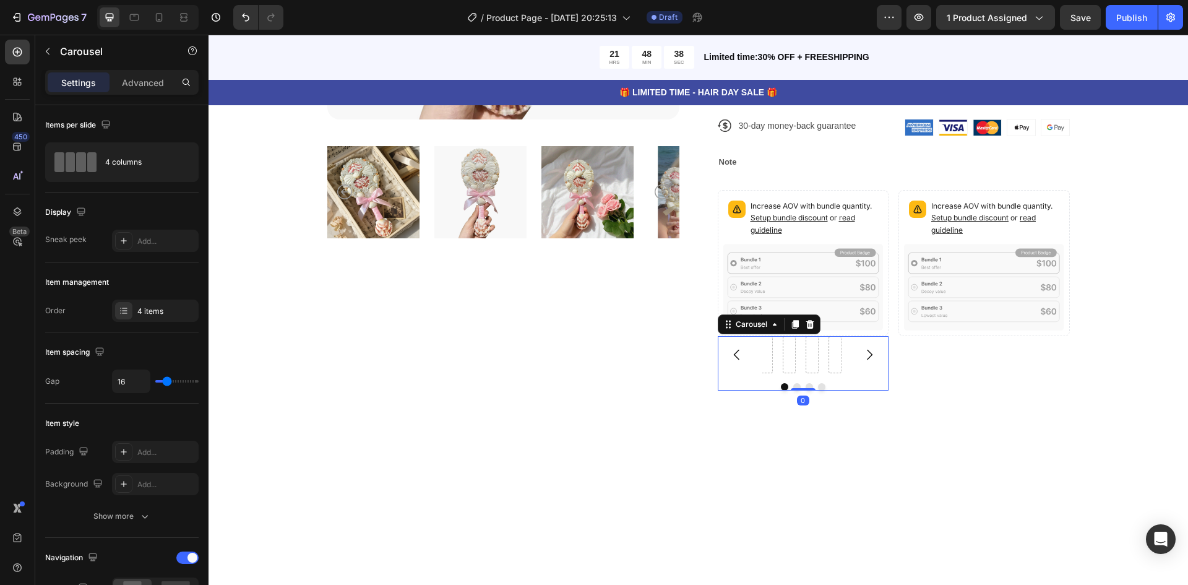
click at [868, 354] on icon "Carousel Next Arrow" at bounding box center [870, 355] width 6 height 11
click at [864, 354] on icon "Carousel Next Arrow" at bounding box center [869, 354] width 15 height 15
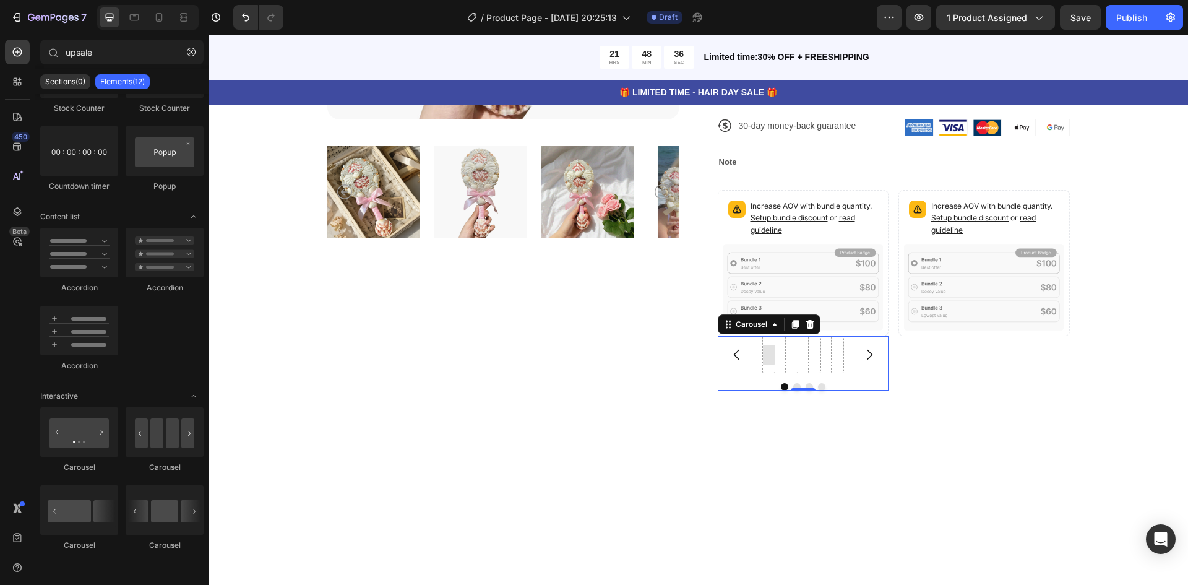
click at [765, 362] on div at bounding box center [769, 355] width 20 height 20
click at [732, 356] on icon "Carousel Back Arrow" at bounding box center [737, 354] width 15 height 15
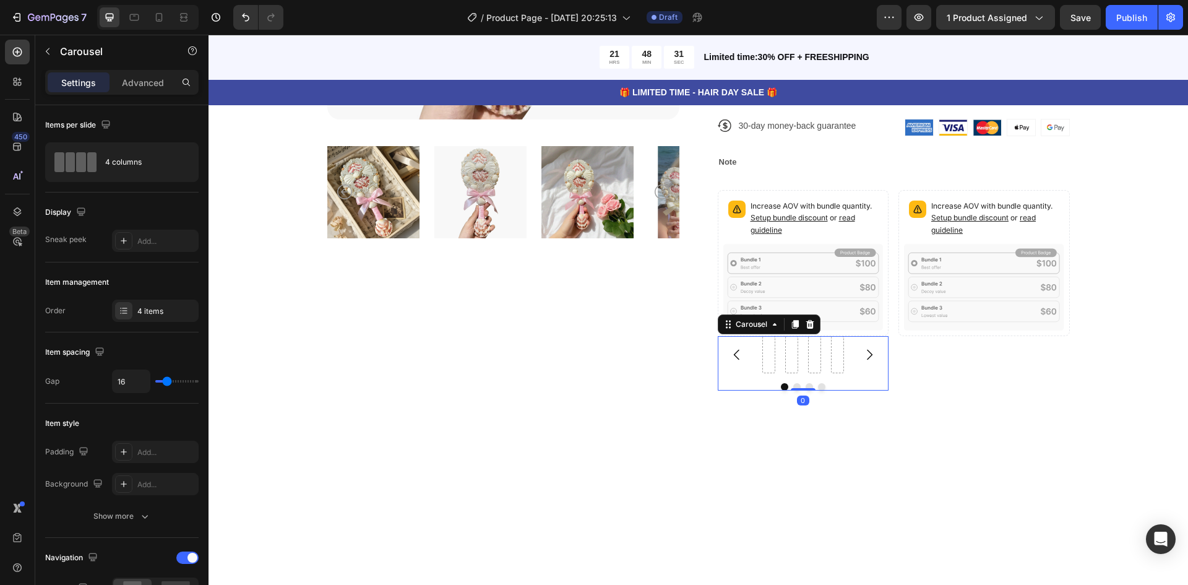
click at [732, 356] on icon "Carousel Back Arrow" at bounding box center [737, 354] width 15 height 15
click at [762, 365] on div at bounding box center [768, 354] width 13 height 37
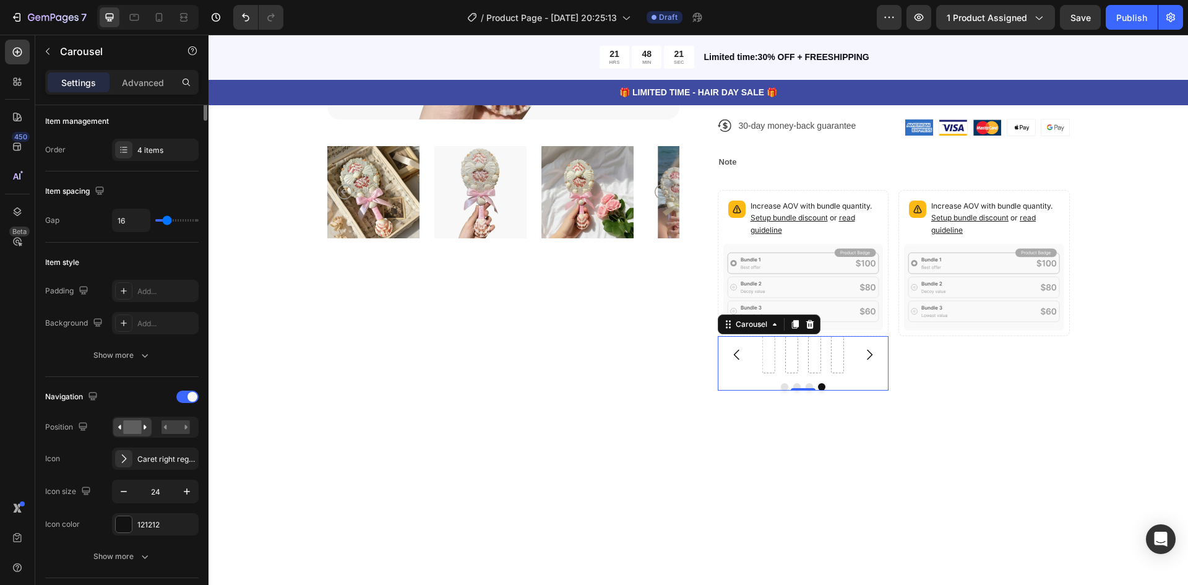
scroll to position [0, 0]
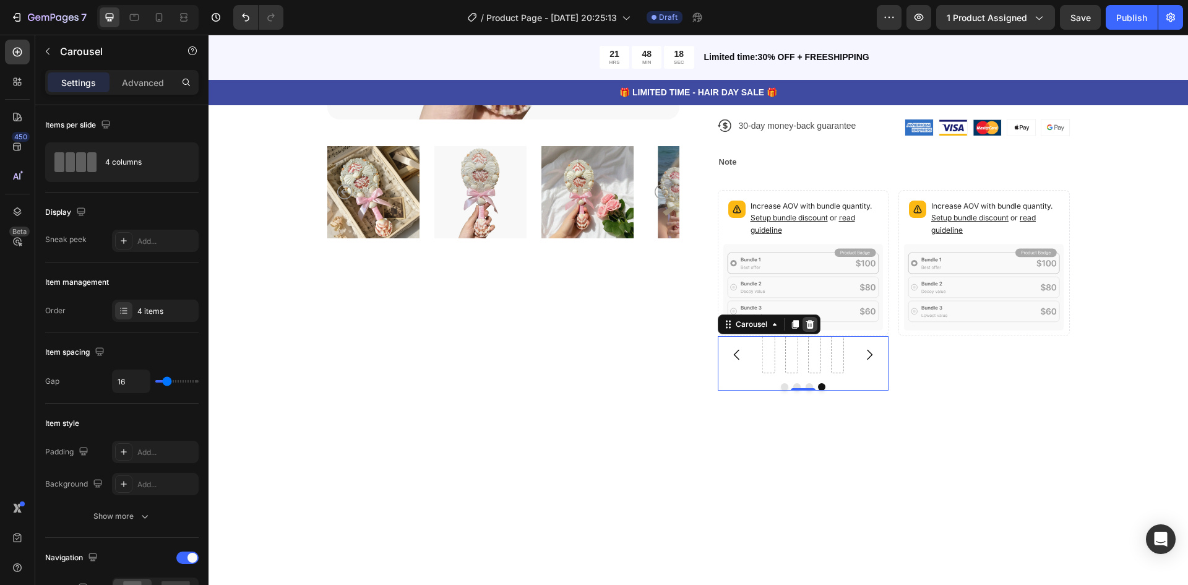
click at [806, 322] on icon at bounding box center [810, 324] width 8 height 9
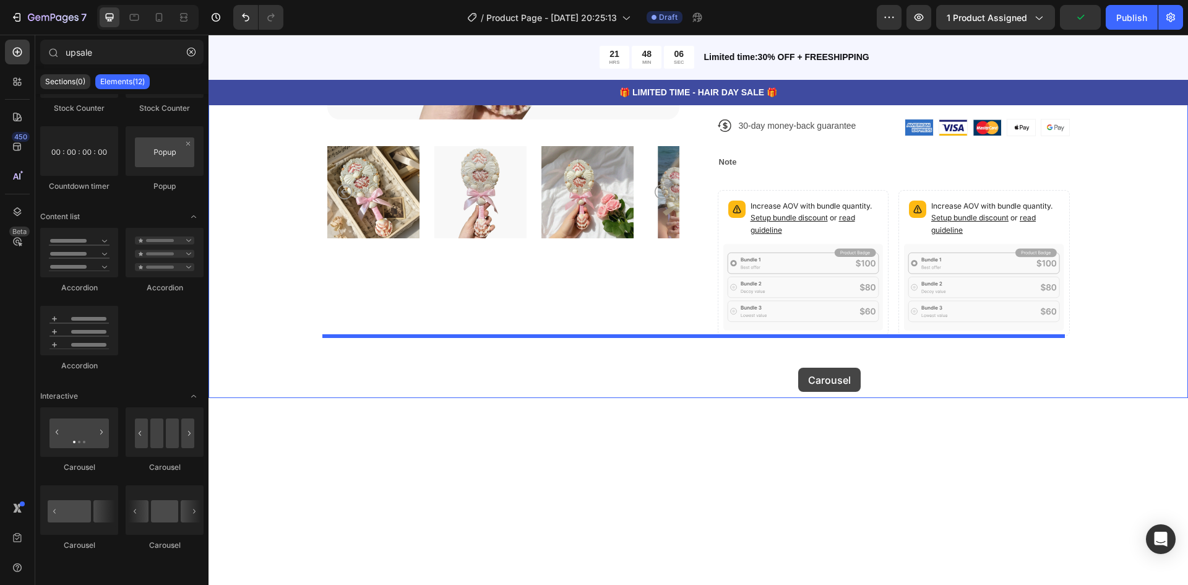
drag, startPoint x: 382, startPoint y: 550, endPoint x: 798, endPoint y: 368, distance: 454.2
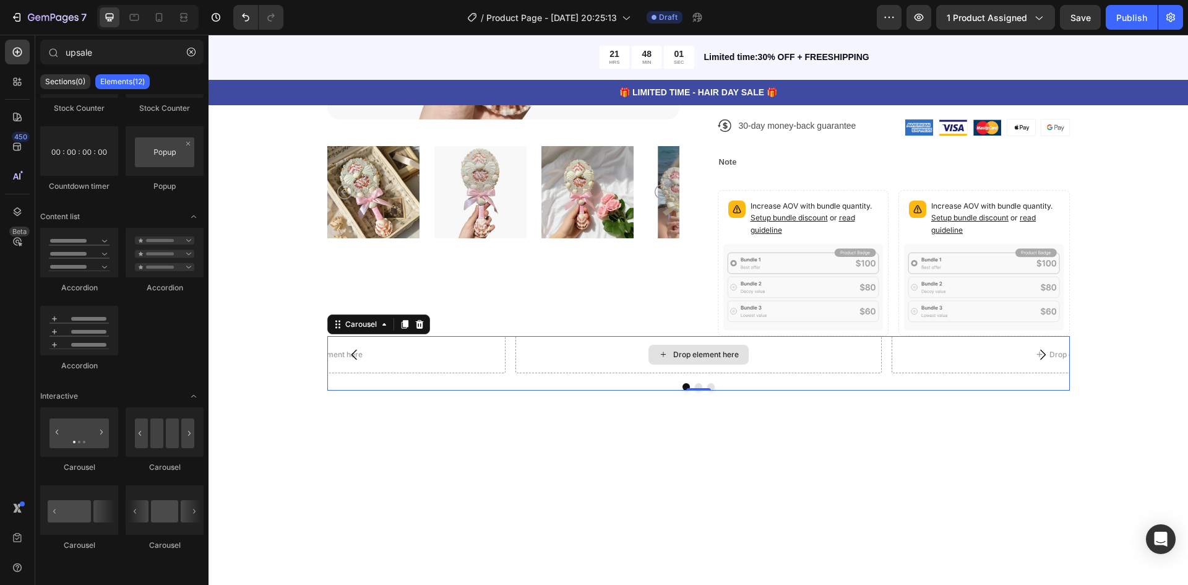
click at [659, 358] on icon at bounding box center [664, 354] width 10 height 11
click at [684, 355] on div "Drop element here" at bounding box center [706, 355] width 66 height 10
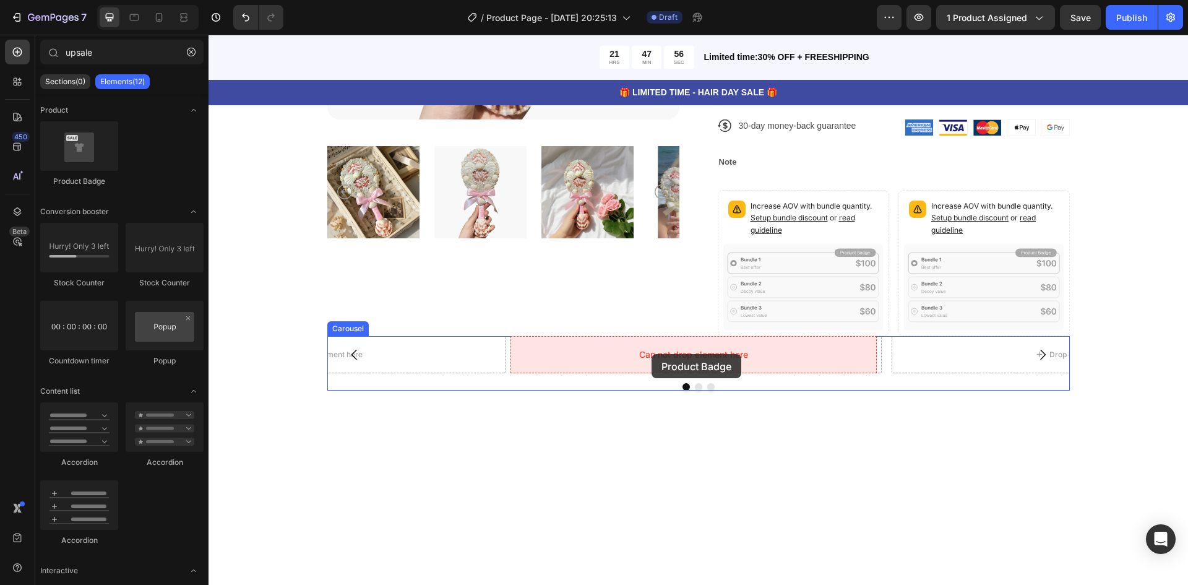
drag, startPoint x: 294, startPoint y: 180, endPoint x: 652, endPoint y: 354, distance: 397.8
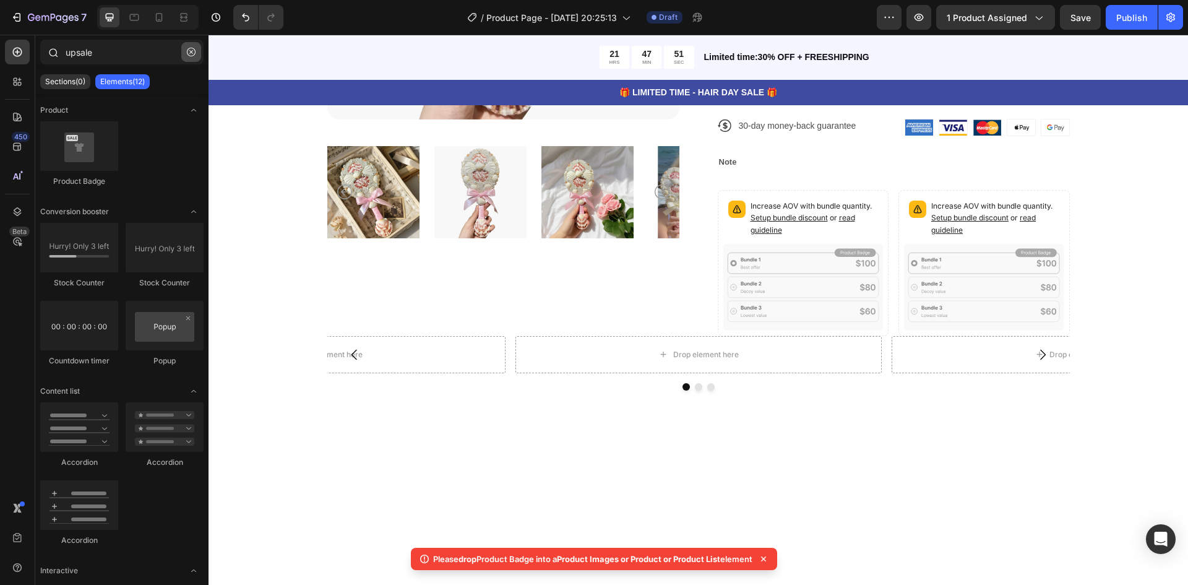
click at [194, 54] on icon "button" at bounding box center [191, 52] width 9 height 9
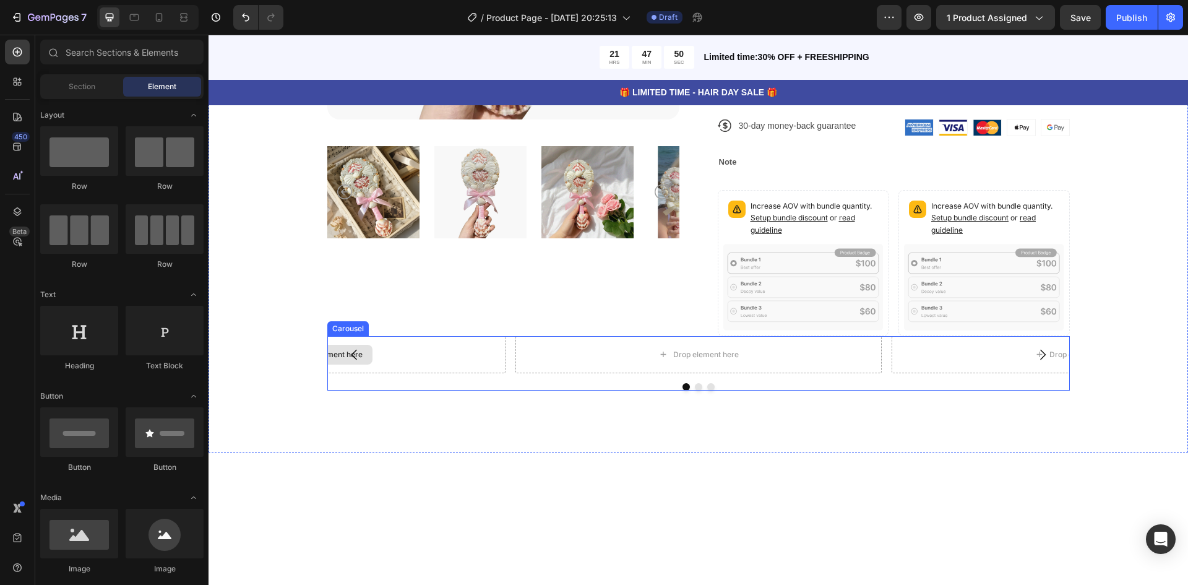
click at [413, 351] on div "Drop element here" at bounding box center [322, 354] width 366 height 37
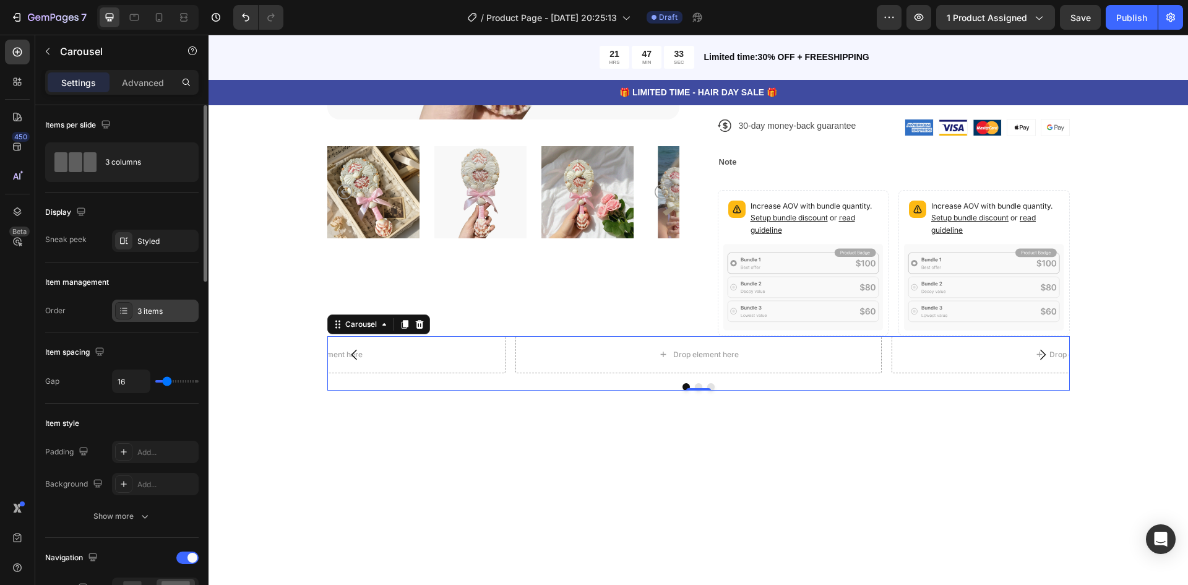
click at [153, 311] on div "3 items" at bounding box center [166, 311] width 58 height 11
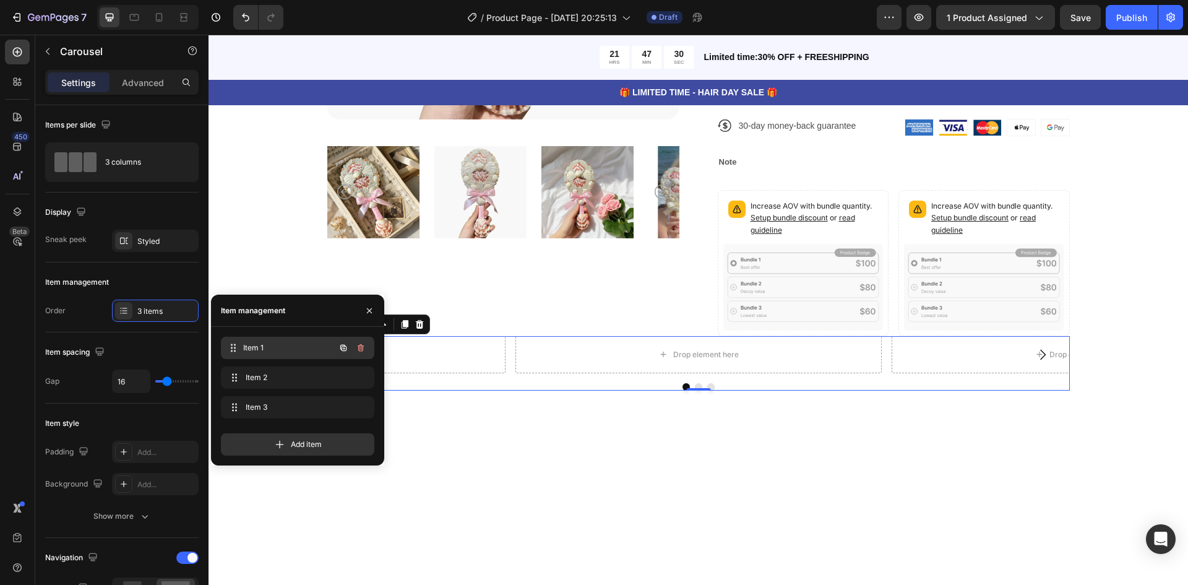
click at [304, 349] on span "Item 1" at bounding box center [289, 347] width 92 height 11
click at [294, 348] on span "Item 1" at bounding box center [289, 347] width 92 height 11
click at [240, 343] on span at bounding box center [233, 347] width 15 height 17
click at [71, 334] on div "Item spacing Gap 16" at bounding box center [121, 367] width 153 height 71
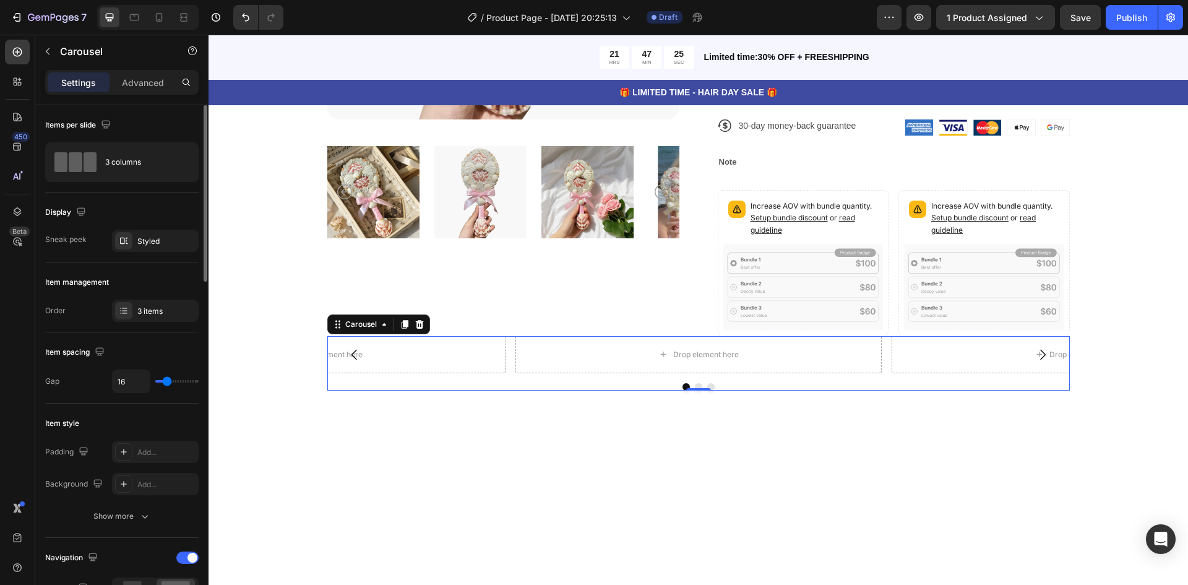
scroll to position [206, 0]
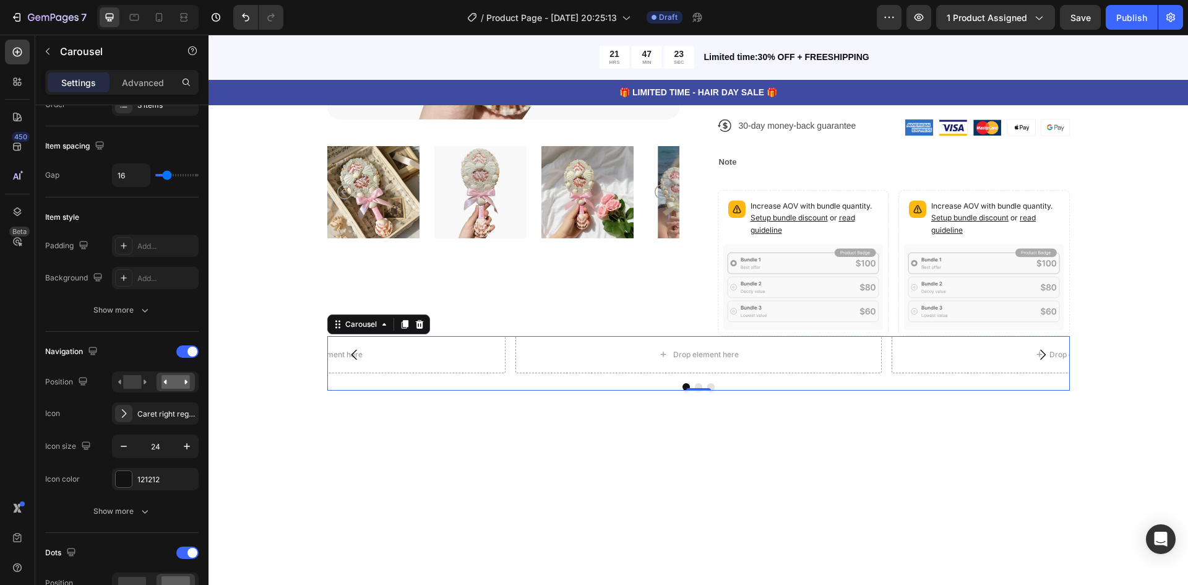
click at [340, 352] on button "Carousel Back Arrow" at bounding box center [354, 354] width 35 height 35
click at [704, 356] on div "Drop element here" at bounding box center [706, 355] width 66 height 10
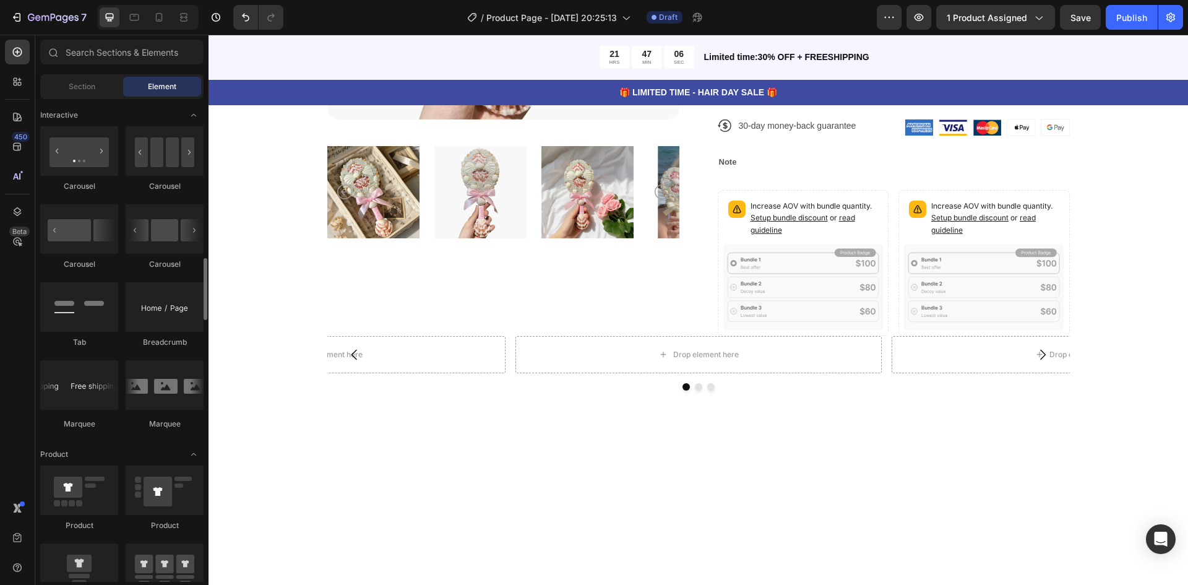
scroll to position [1443, 0]
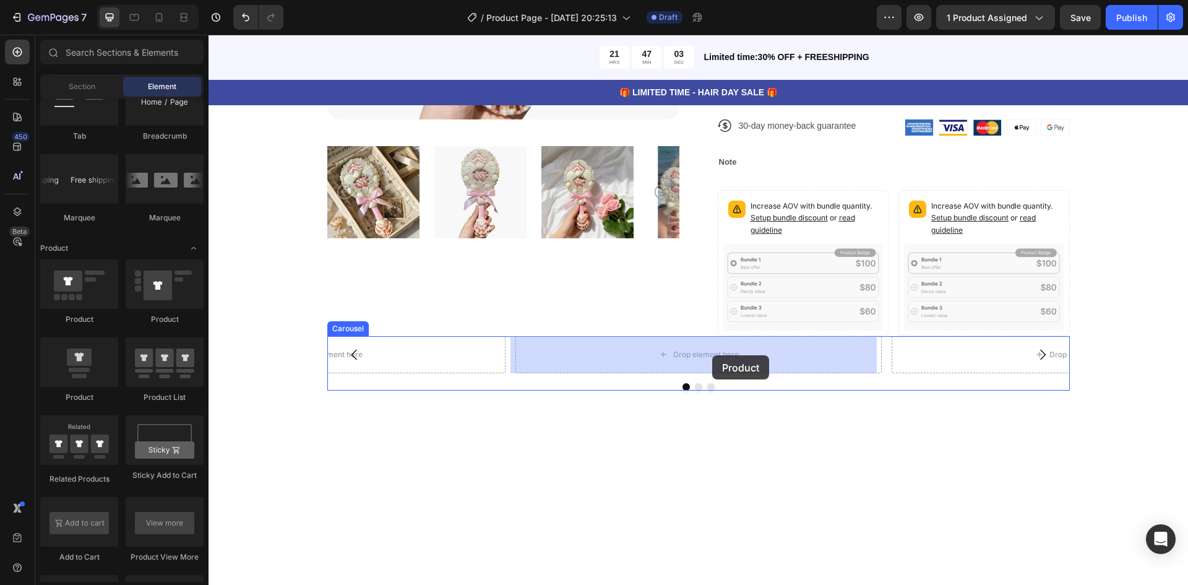
drag, startPoint x: 299, startPoint y: 404, endPoint x: 712, endPoint y: 355, distance: 416.3
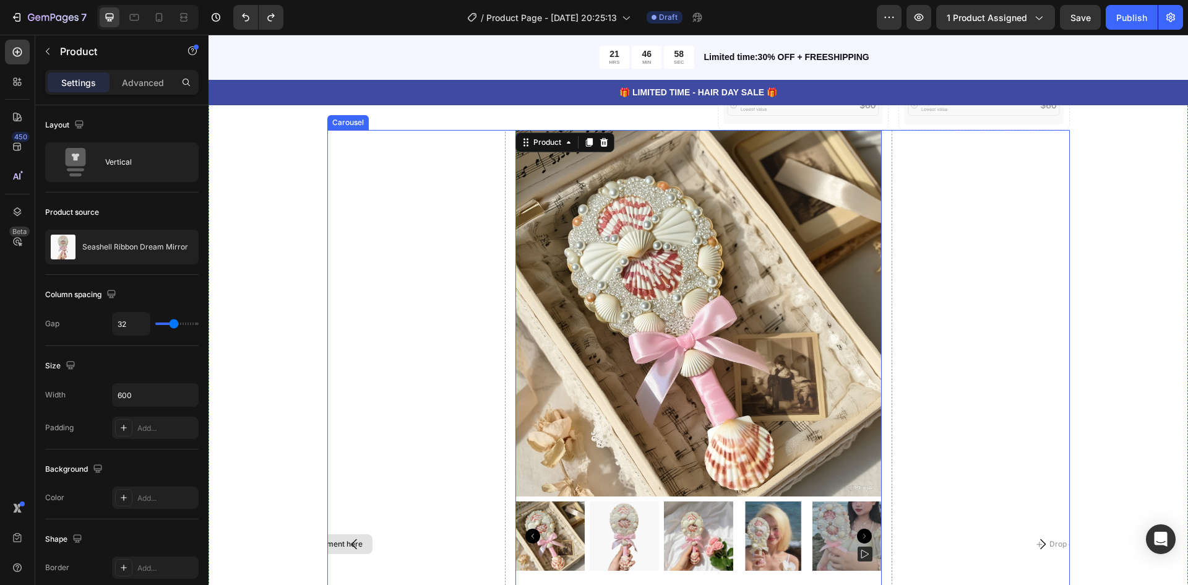
scroll to position [413, 0]
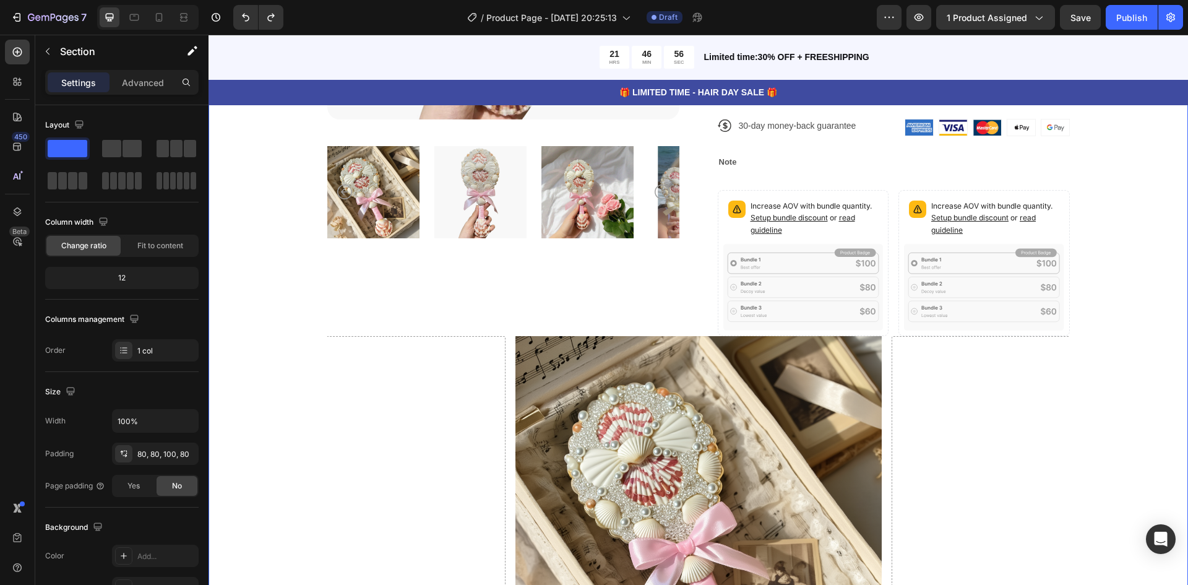
click at [274, 329] on div "Product Images Icon Icon Icon Icon Icon Icon List 122,000+ Happy Customers Text…" at bounding box center [698, 474] width 881 height 1415
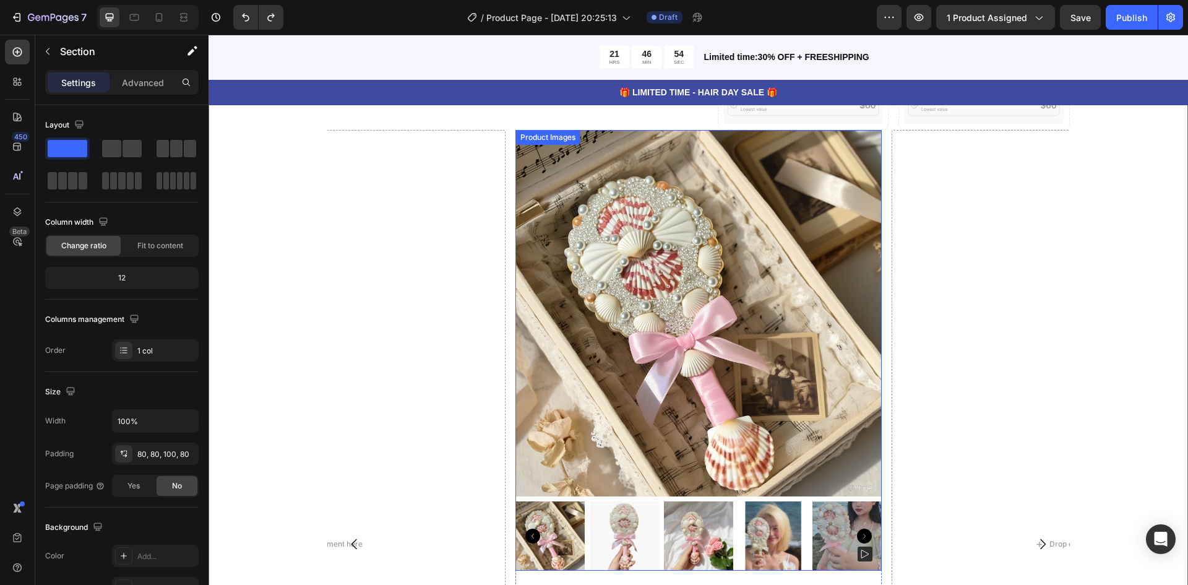
click at [781, 319] on img at bounding box center [699, 313] width 366 height 366
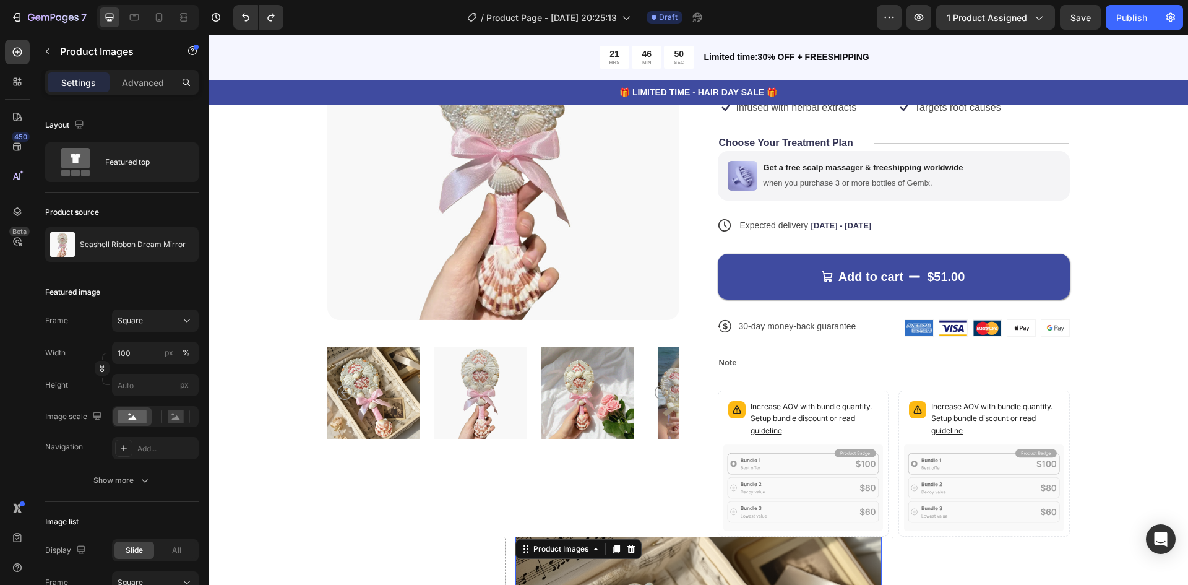
scroll to position [206, 0]
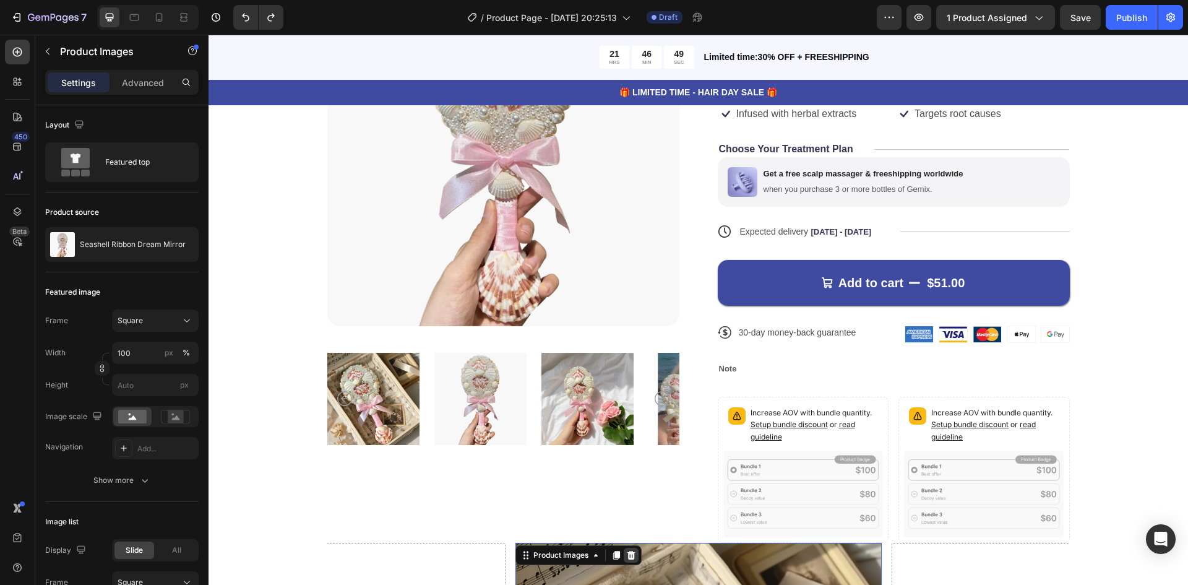
click at [629, 553] on icon at bounding box center [631, 555] width 8 height 9
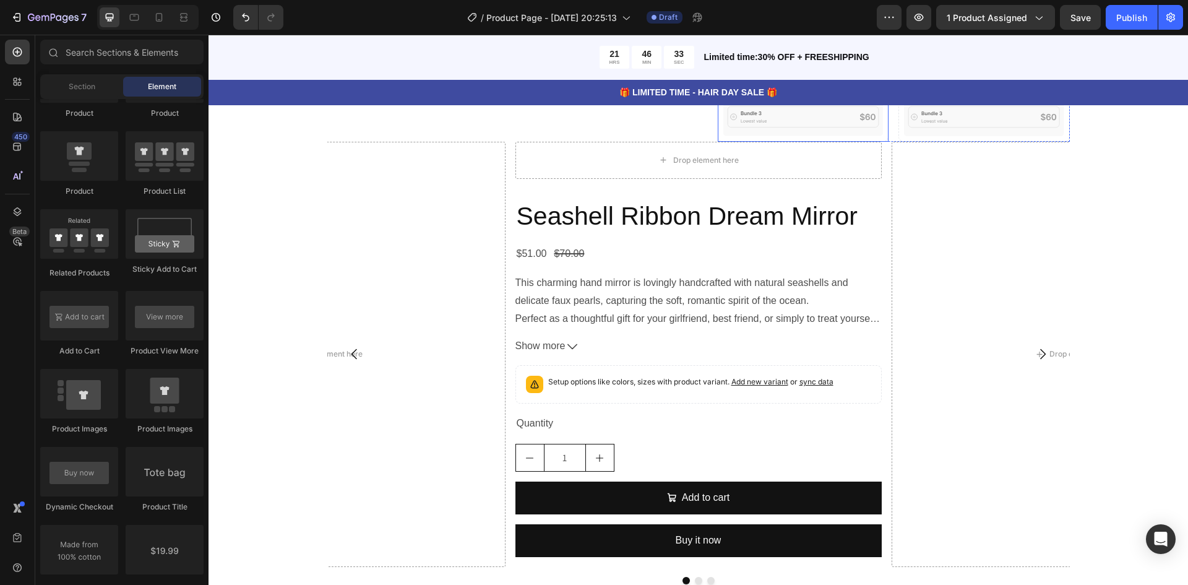
scroll to position [619, 0]
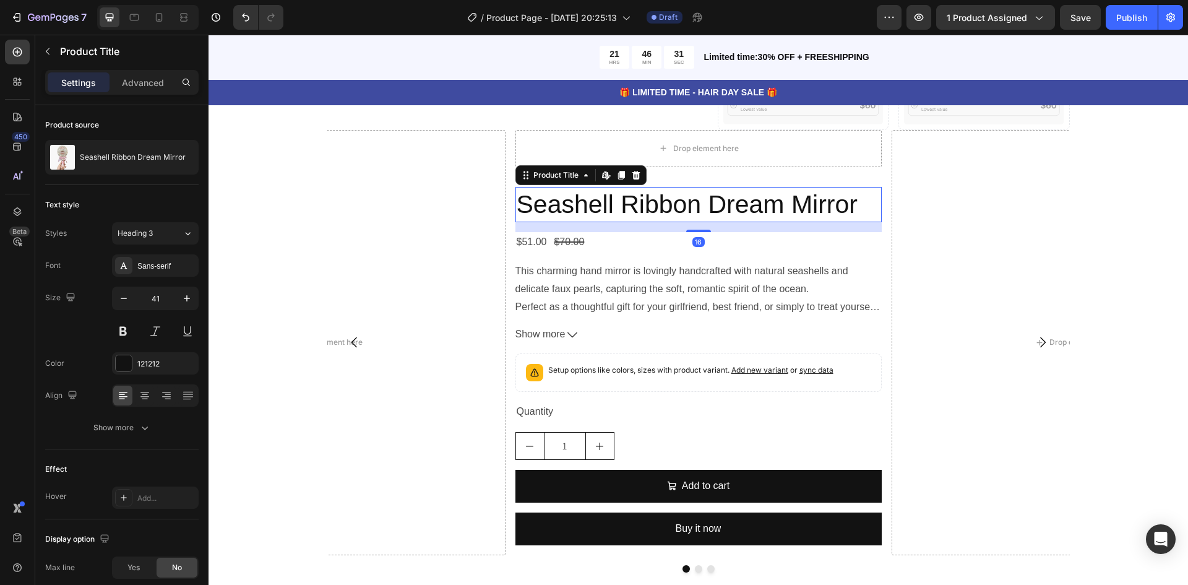
click at [704, 220] on h2 "Seashell Ribbon Dream Mirror" at bounding box center [699, 204] width 366 height 35
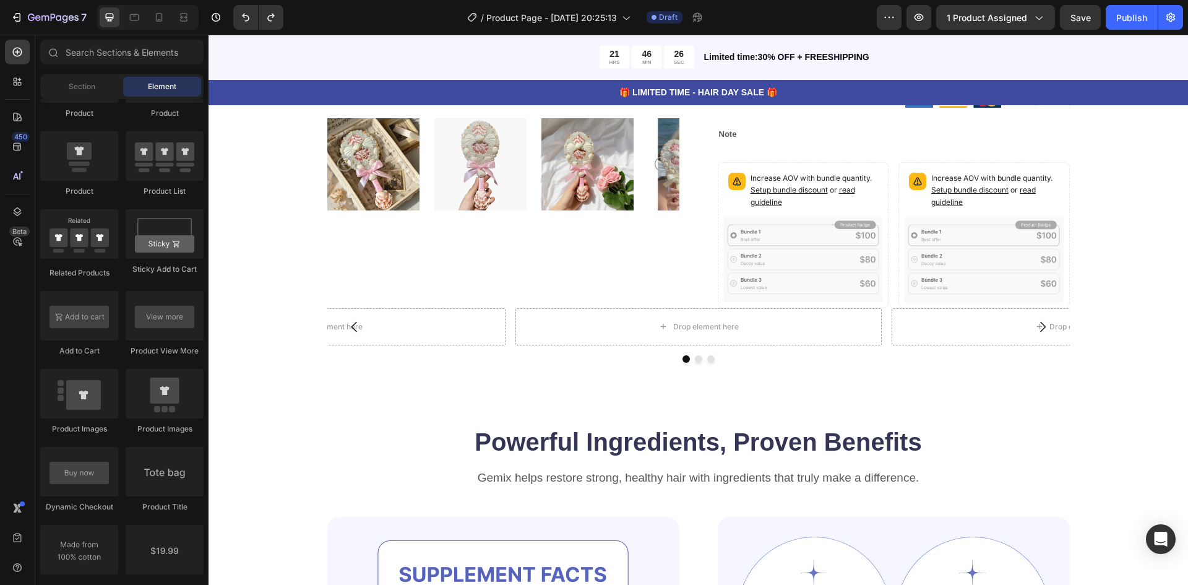
scroll to position [413, 0]
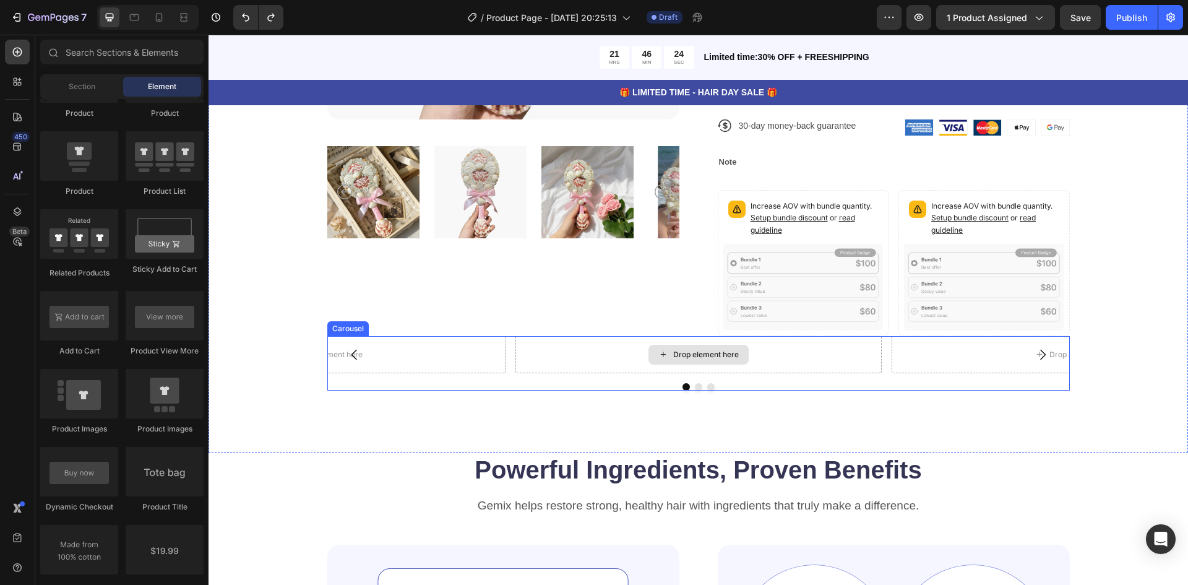
click at [687, 351] on div "Drop element here" at bounding box center [706, 355] width 66 height 10
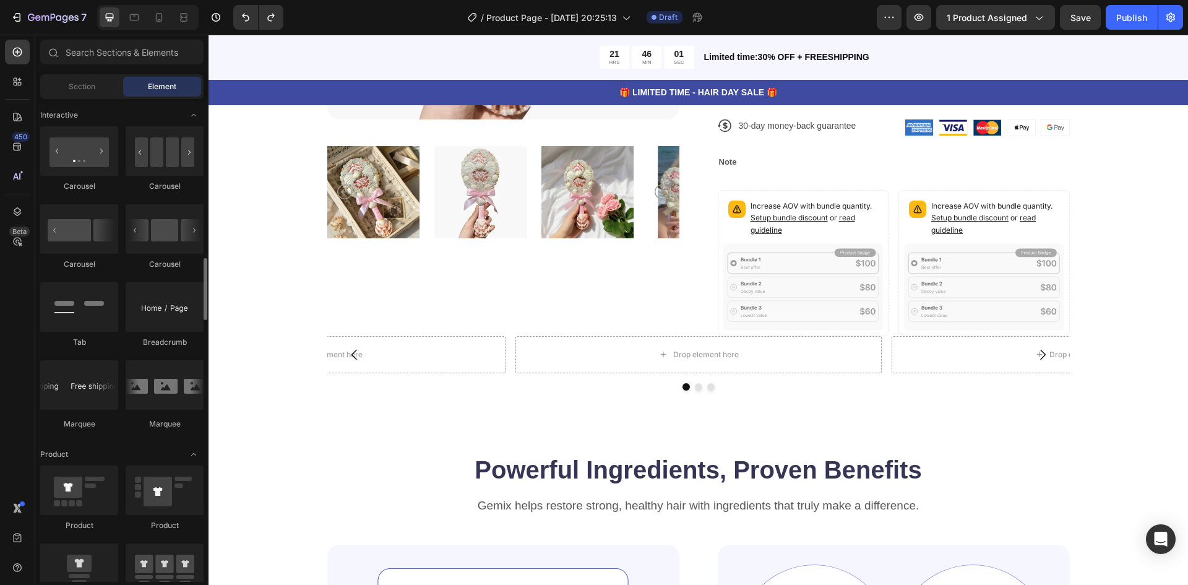
scroll to position [1443, 0]
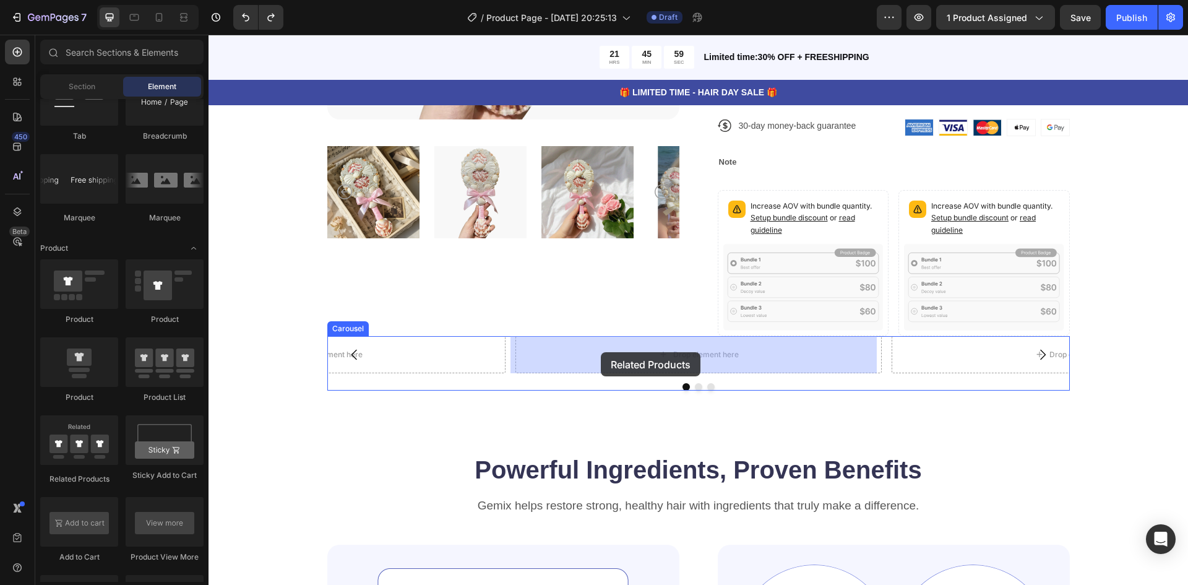
drag, startPoint x: 308, startPoint y: 495, endPoint x: 601, endPoint y: 352, distance: 326.3
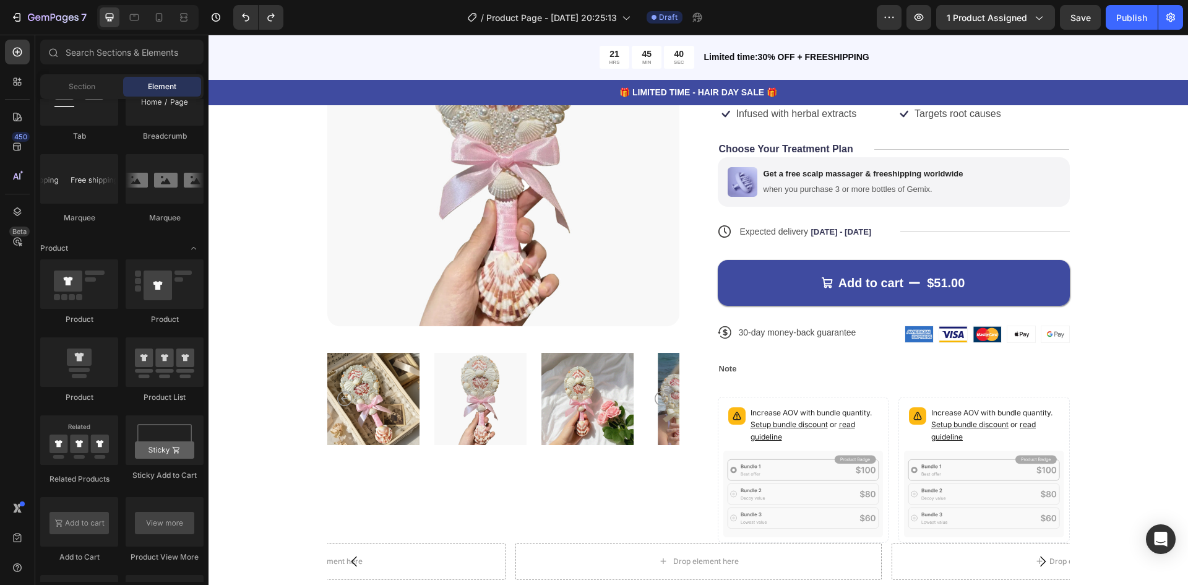
scroll to position [413, 0]
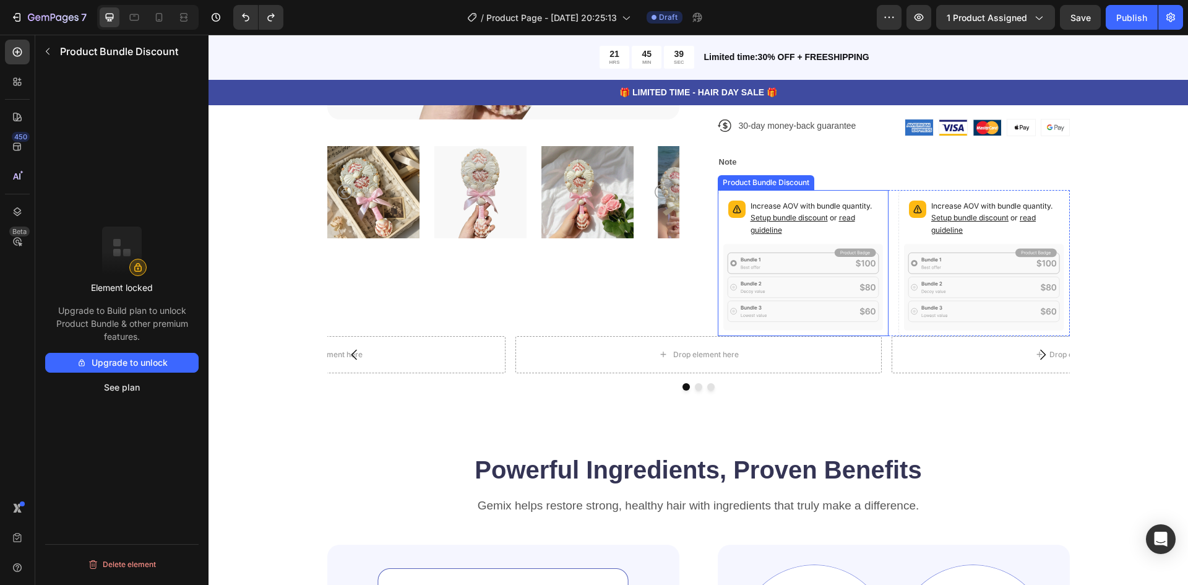
click at [819, 295] on icon at bounding box center [803, 287] width 160 height 87
click at [15, 79] on icon at bounding box center [16, 80] width 4 height 4
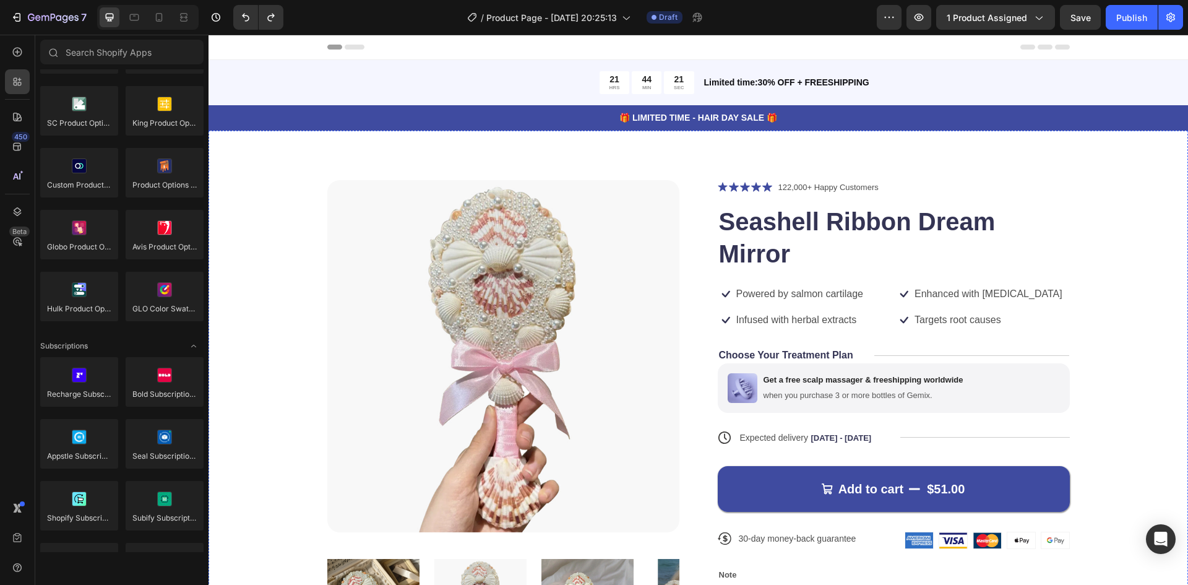
scroll to position [825, 0]
